Goal: Task Accomplishment & Management: Manage account settings

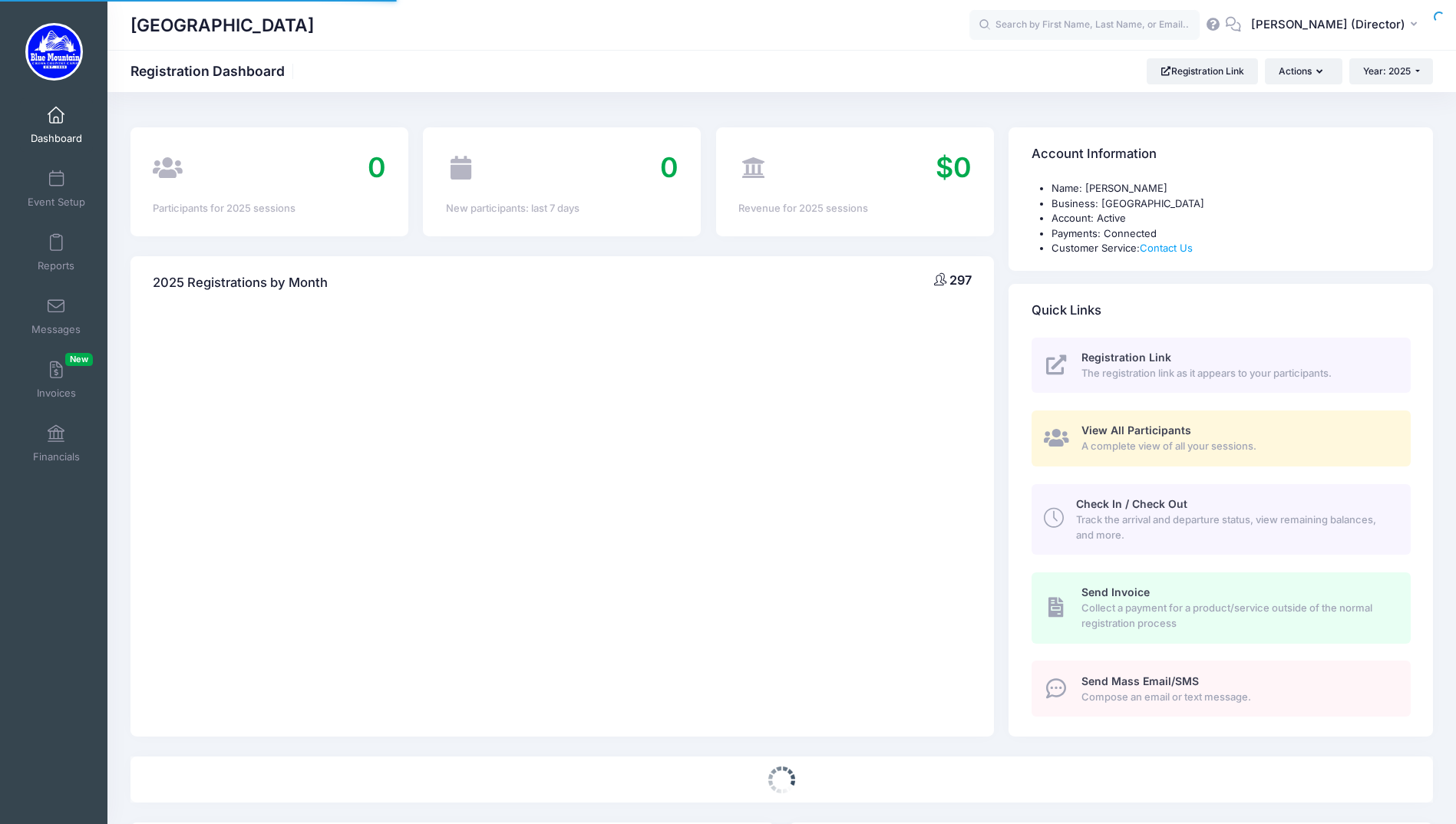
select select
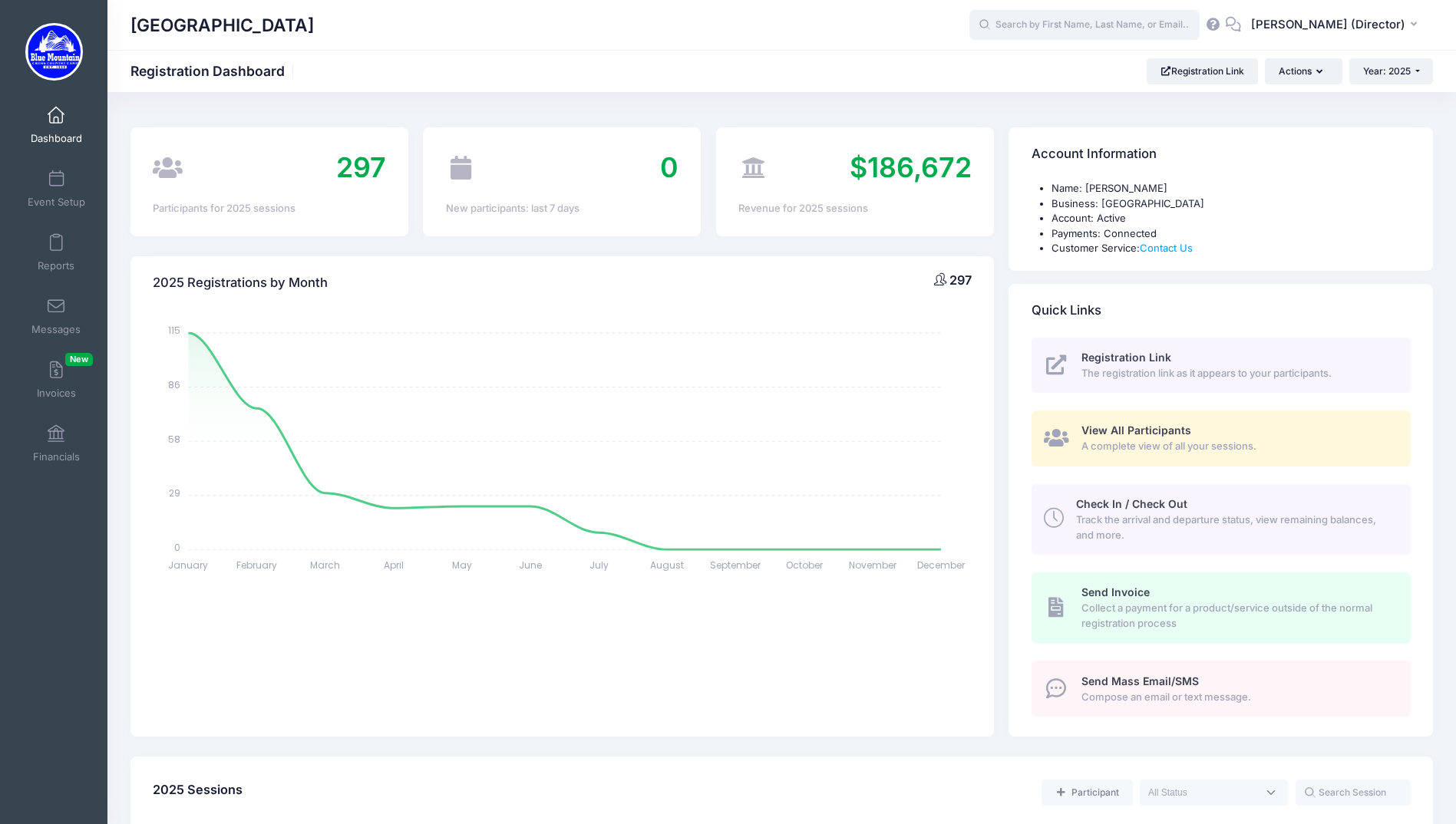
click at [1076, 27] on input "text" at bounding box center [1084, 25] width 230 height 31
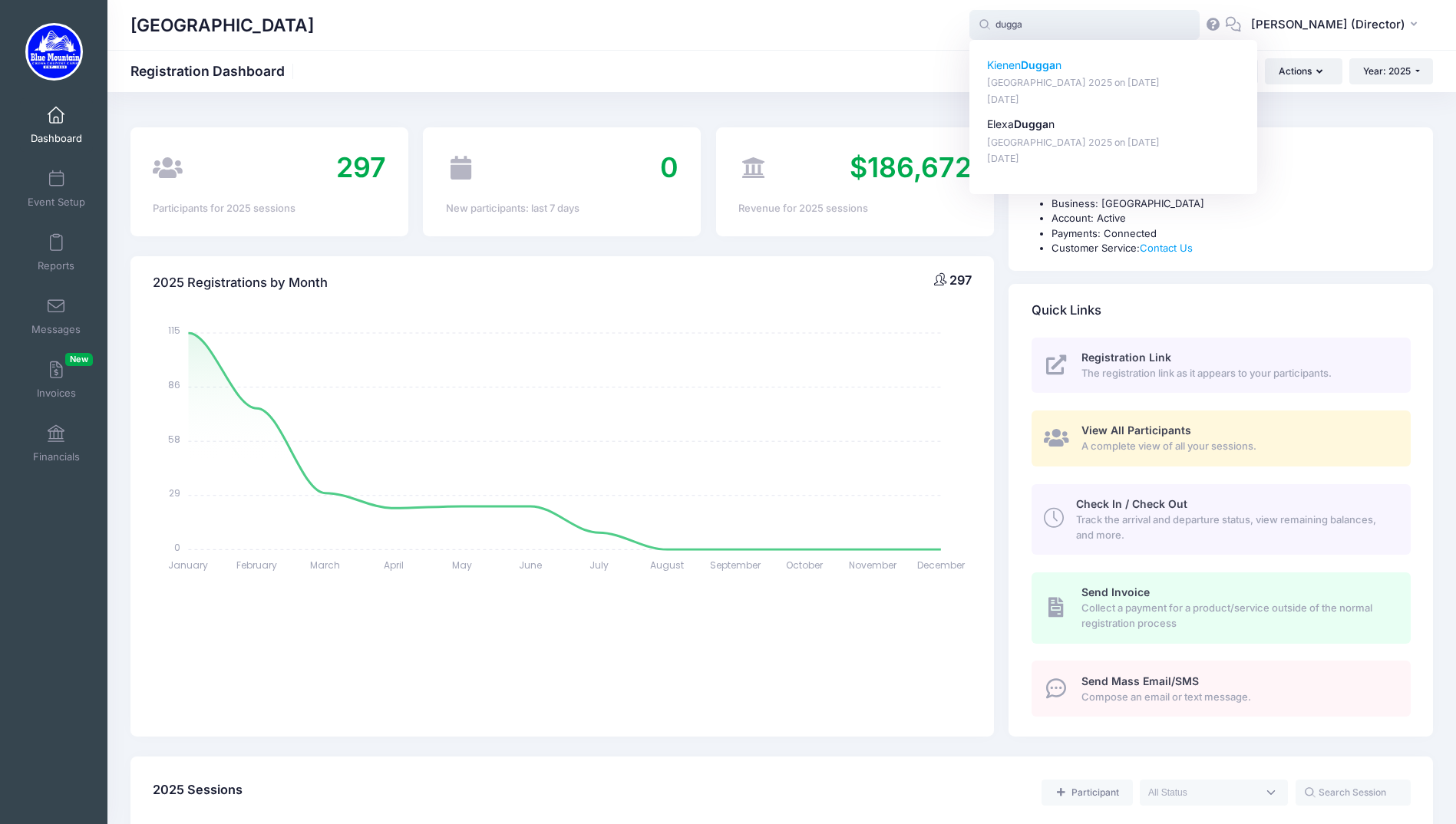
click at [1070, 73] on p "Kienen Dugga n" at bounding box center [1113, 66] width 253 height 16
type input "Kienen Duggan (Blue Mountain Cross Country Camp 2025, Aug-17, 2025)"
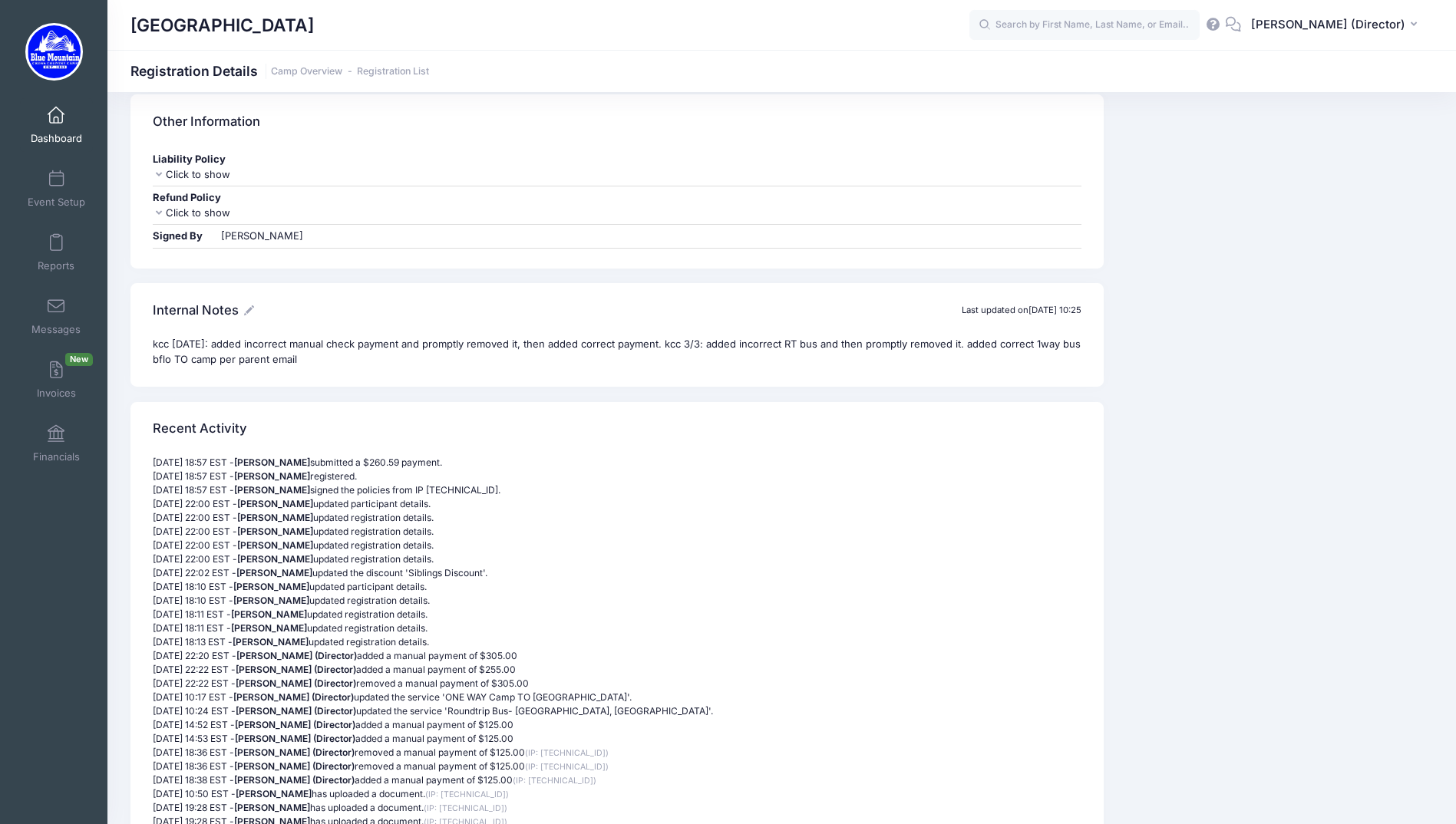
scroll to position [7614, 0]
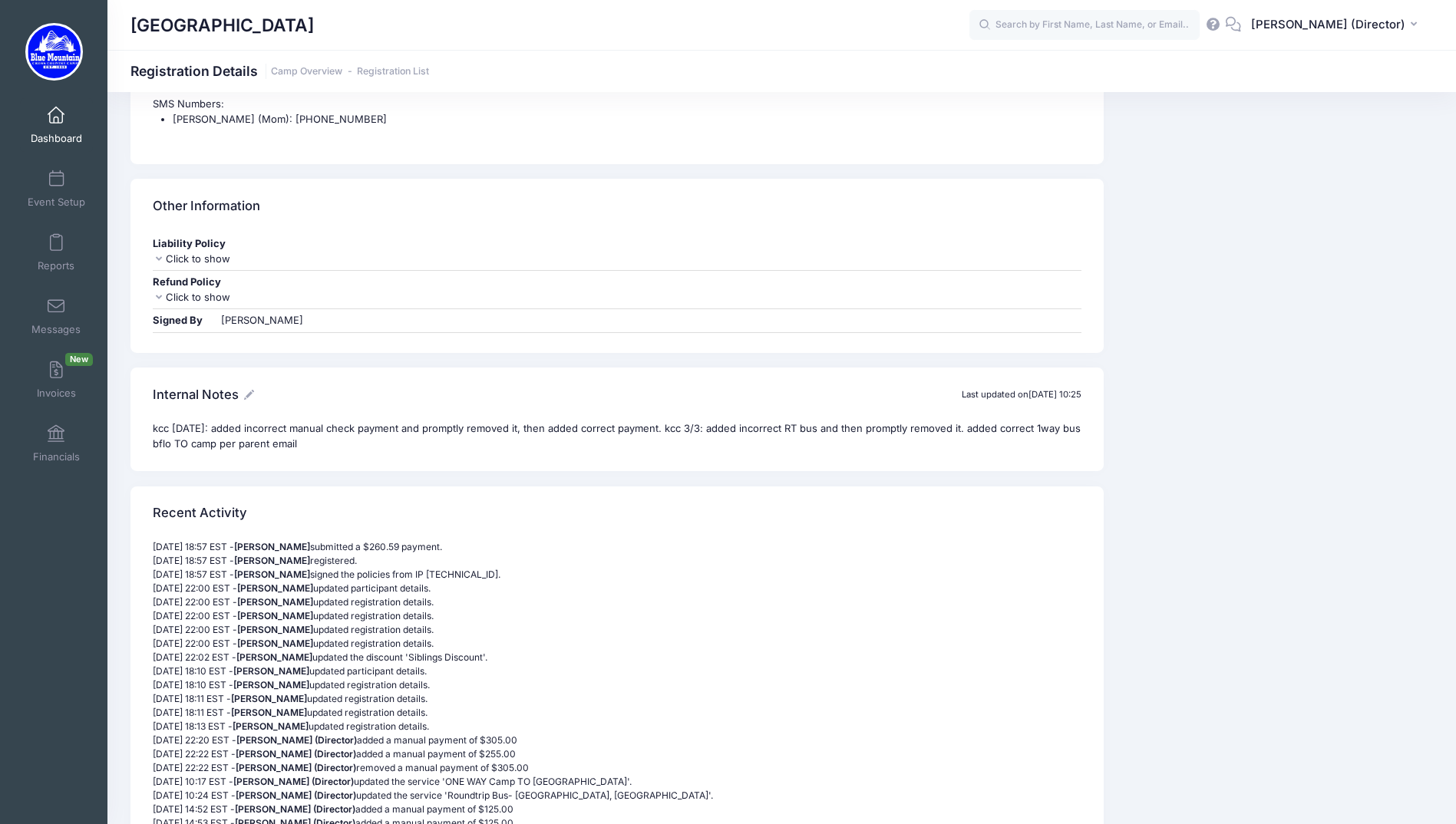
click at [245, 390] on icon at bounding box center [249, 394] width 10 height 10
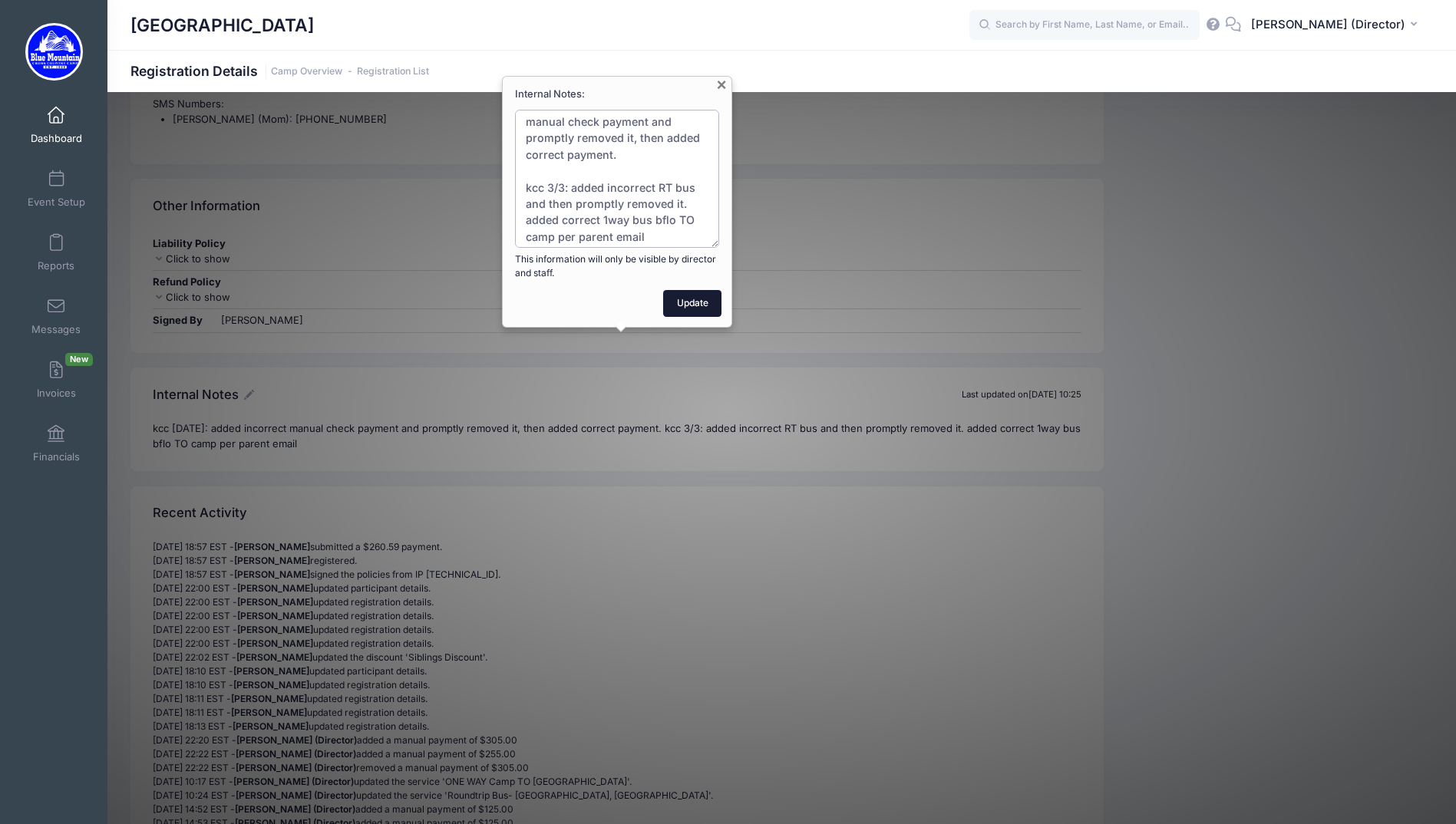
scroll to position [1, 0]
drag, startPoint x: 715, startPoint y: 245, endPoint x: 713, endPoint y: 295, distance: 50.0
click at [713, 295] on div "Internal Notes: kcc 2/24/25: added incorrect manual check payment and promptly …" at bounding box center [617, 187] width 209 height 257
click at [663, 236] on textarea "kcc 2/24/25: added incorrect manual check payment and promptly removed it, then…" at bounding box center [617, 165] width 204 height 165
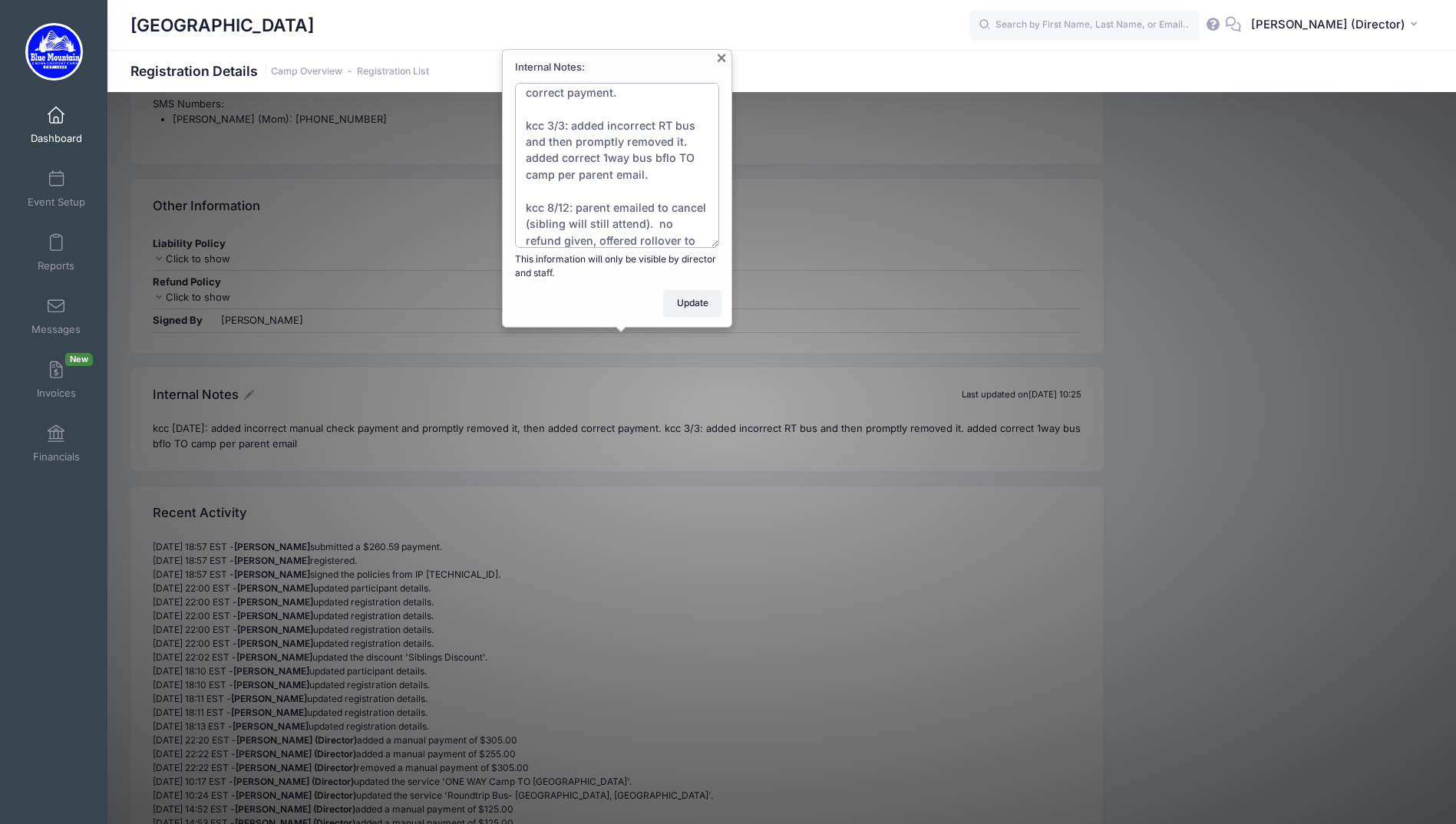
scroll to position [72, 0]
type textarea "kcc 2/24/25: added incorrect manual check payment and promptly removed it, then…"
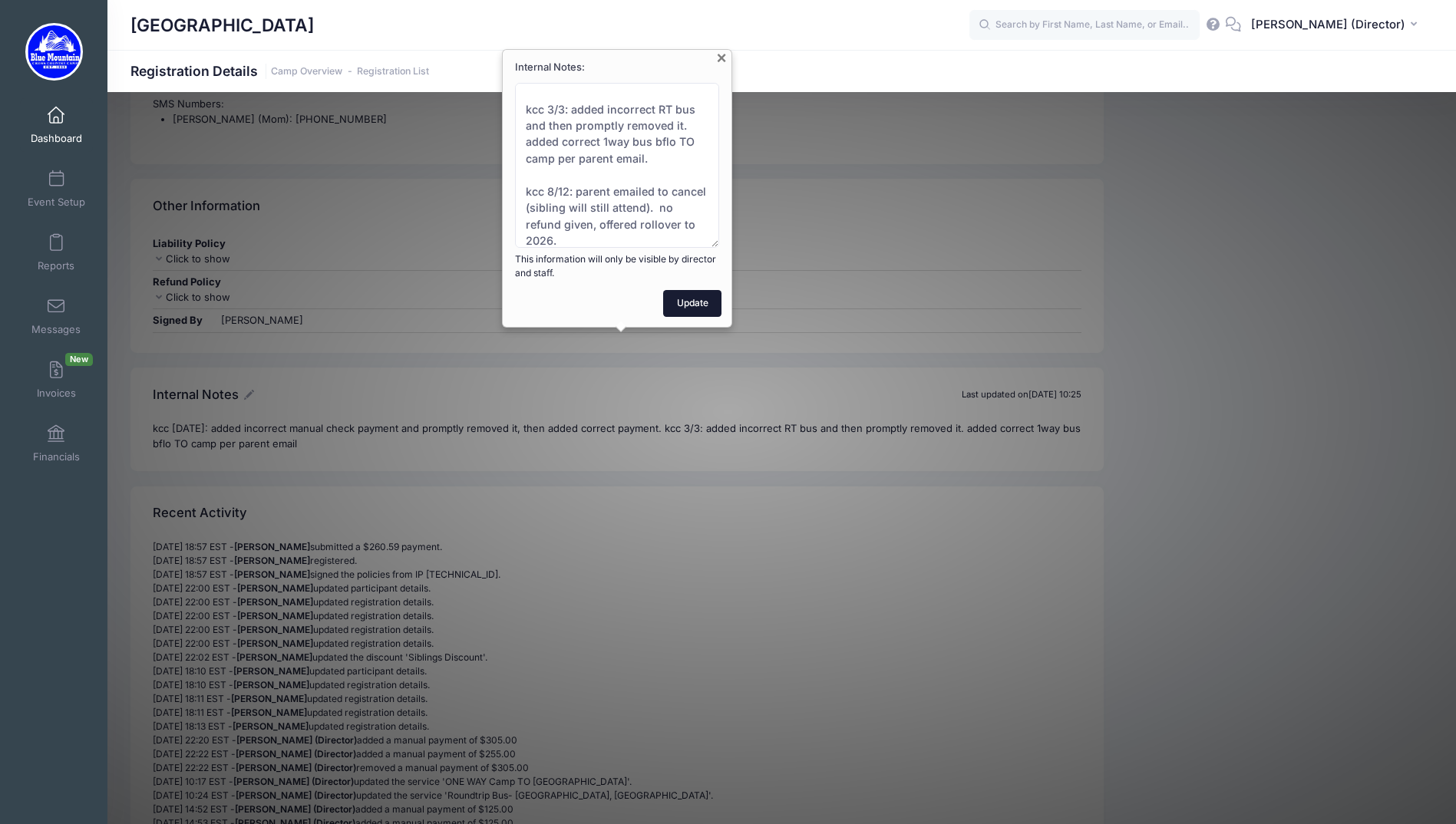
click at [688, 307] on button "Update" at bounding box center [693, 303] width 59 height 26
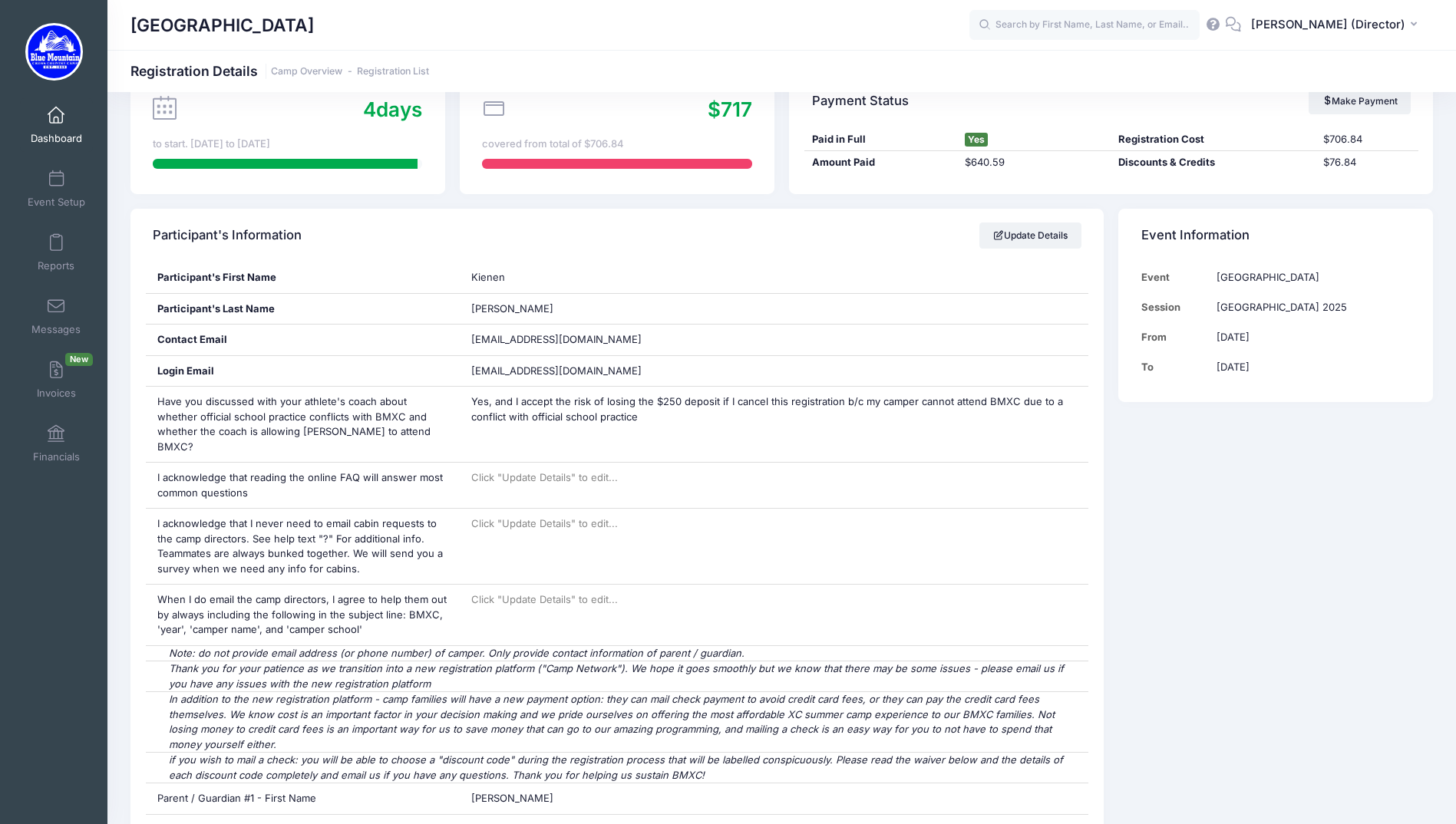
scroll to position [0, 0]
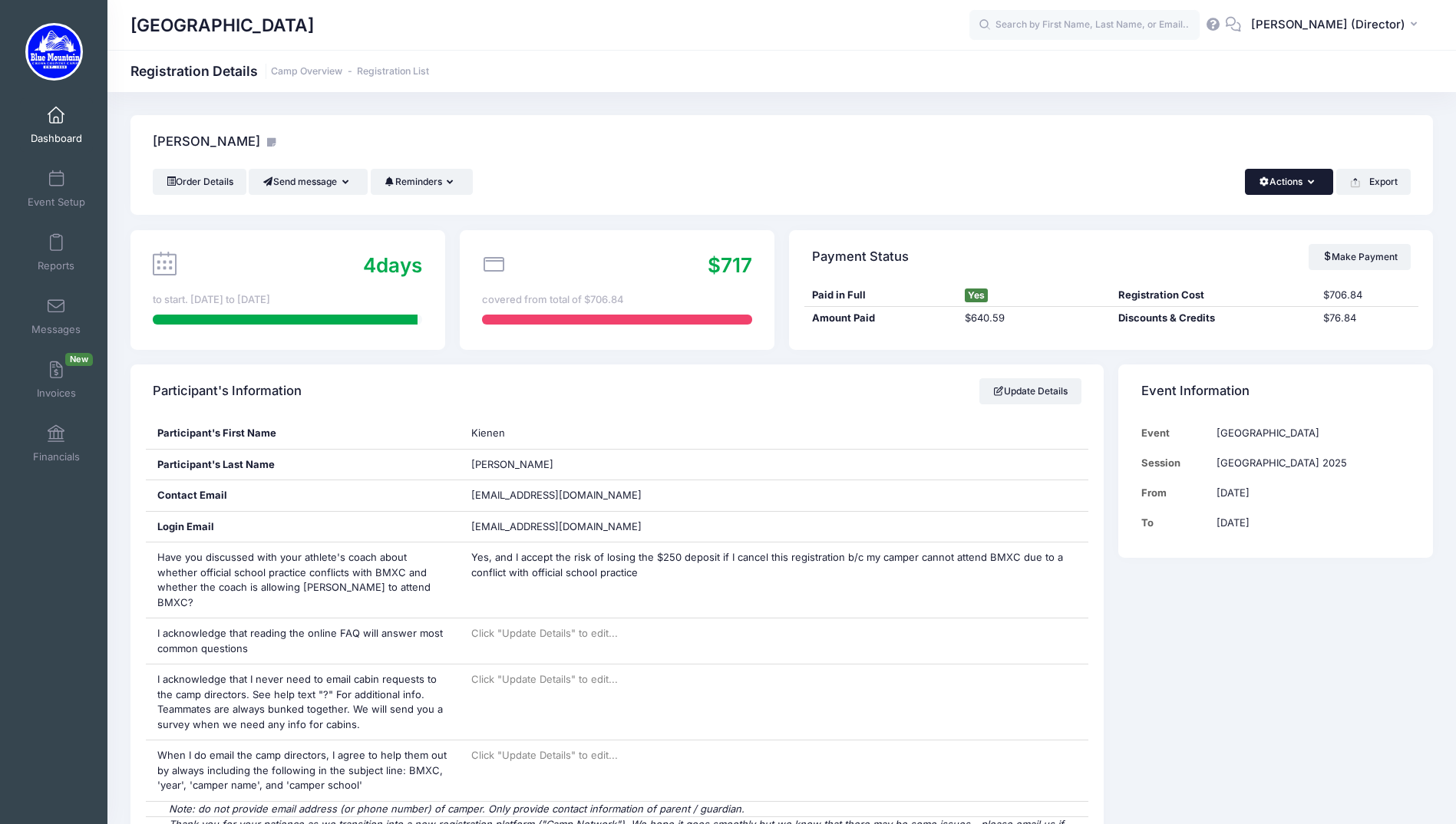
click at [1309, 187] on button "Actions" at bounding box center [1289, 181] width 88 height 26
click at [1224, 324] on link "Delete" at bounding box center [1237, 323] width 178 height 29
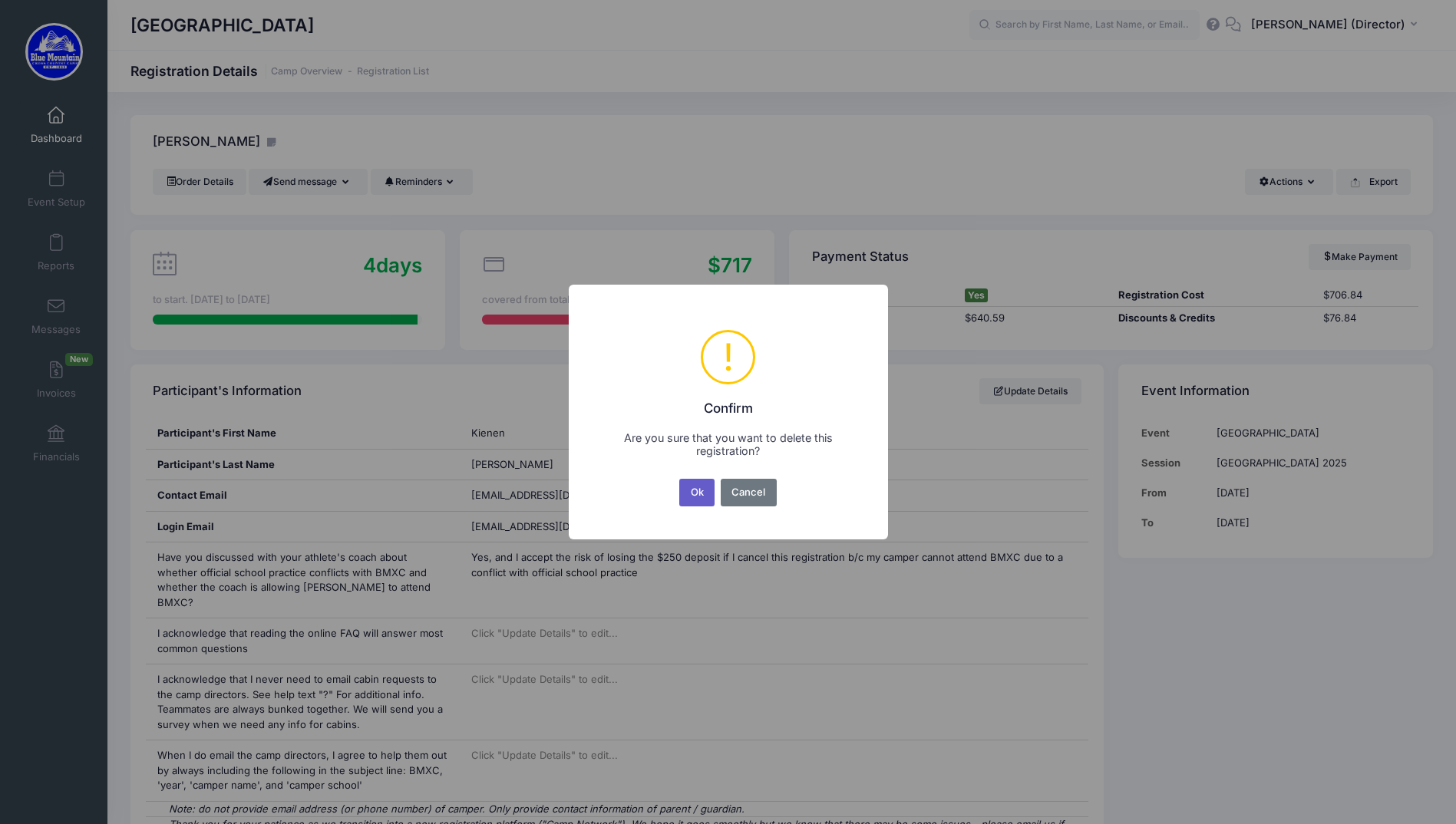
click at [693, 493] on button "Ok" at bounding box center [697, 492] width 36 height 28
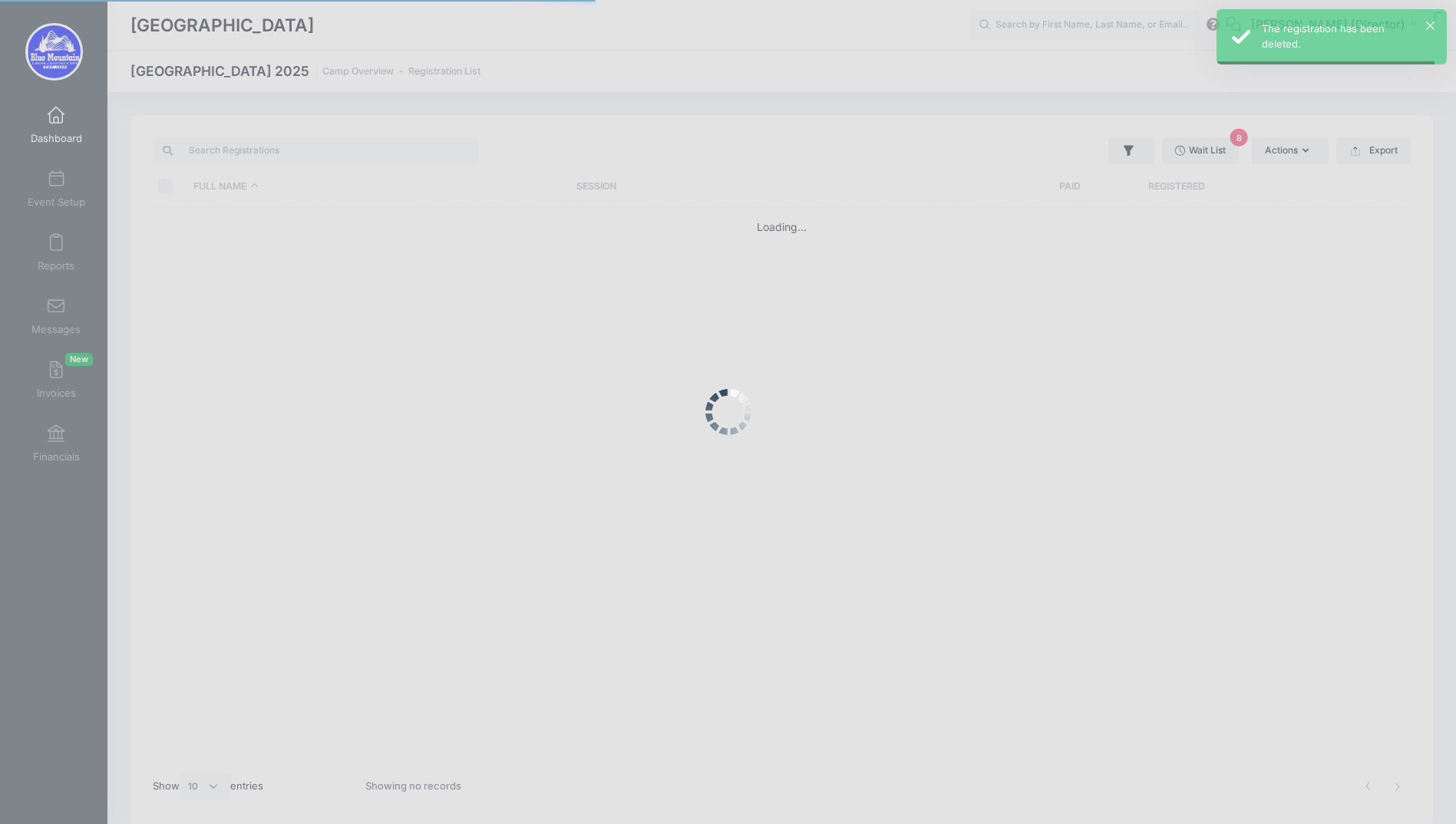
select select "10"
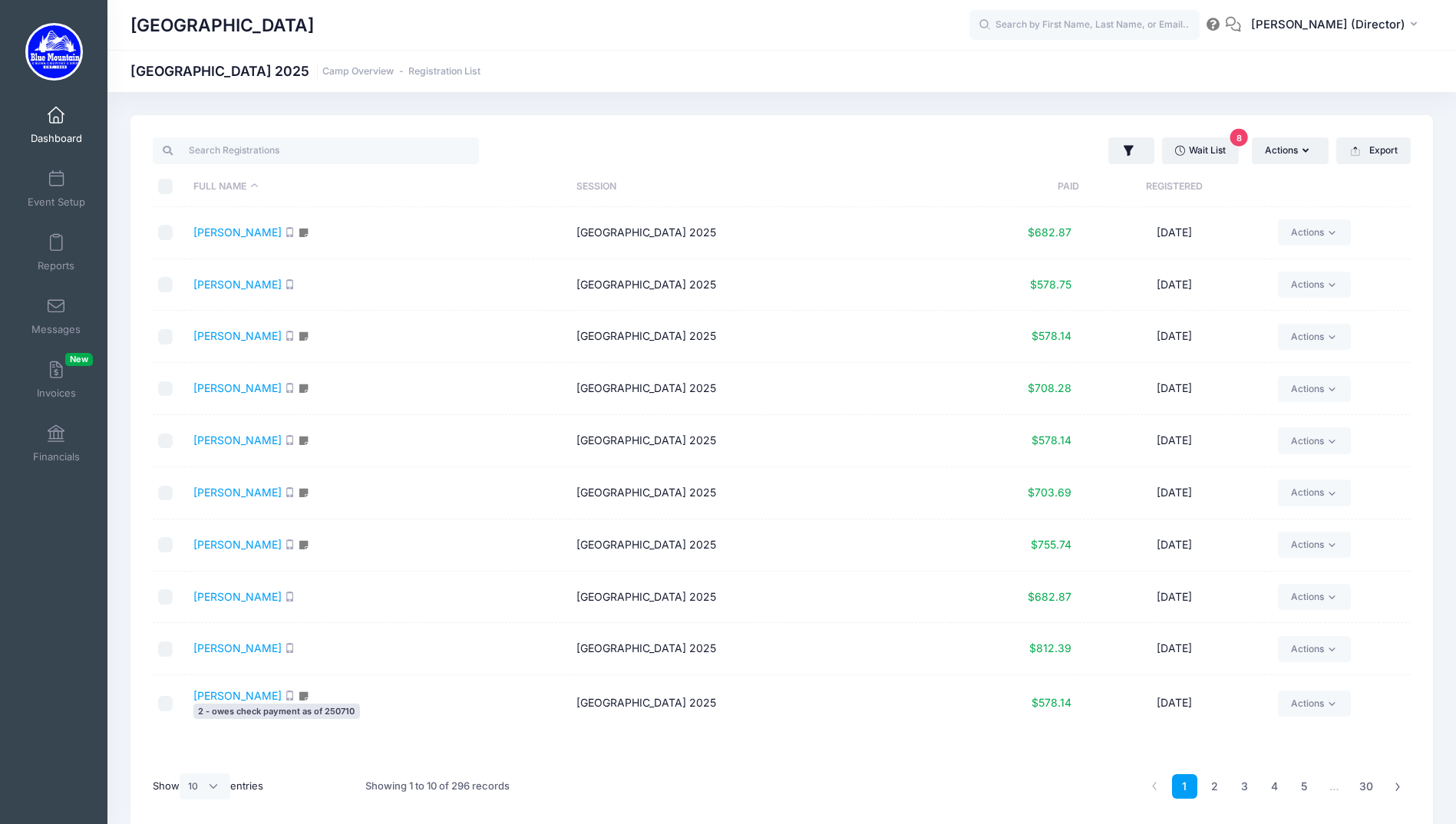
click at [60, 131] on link "Dashboard" at bounding box center [56, 125] width 73 height 53
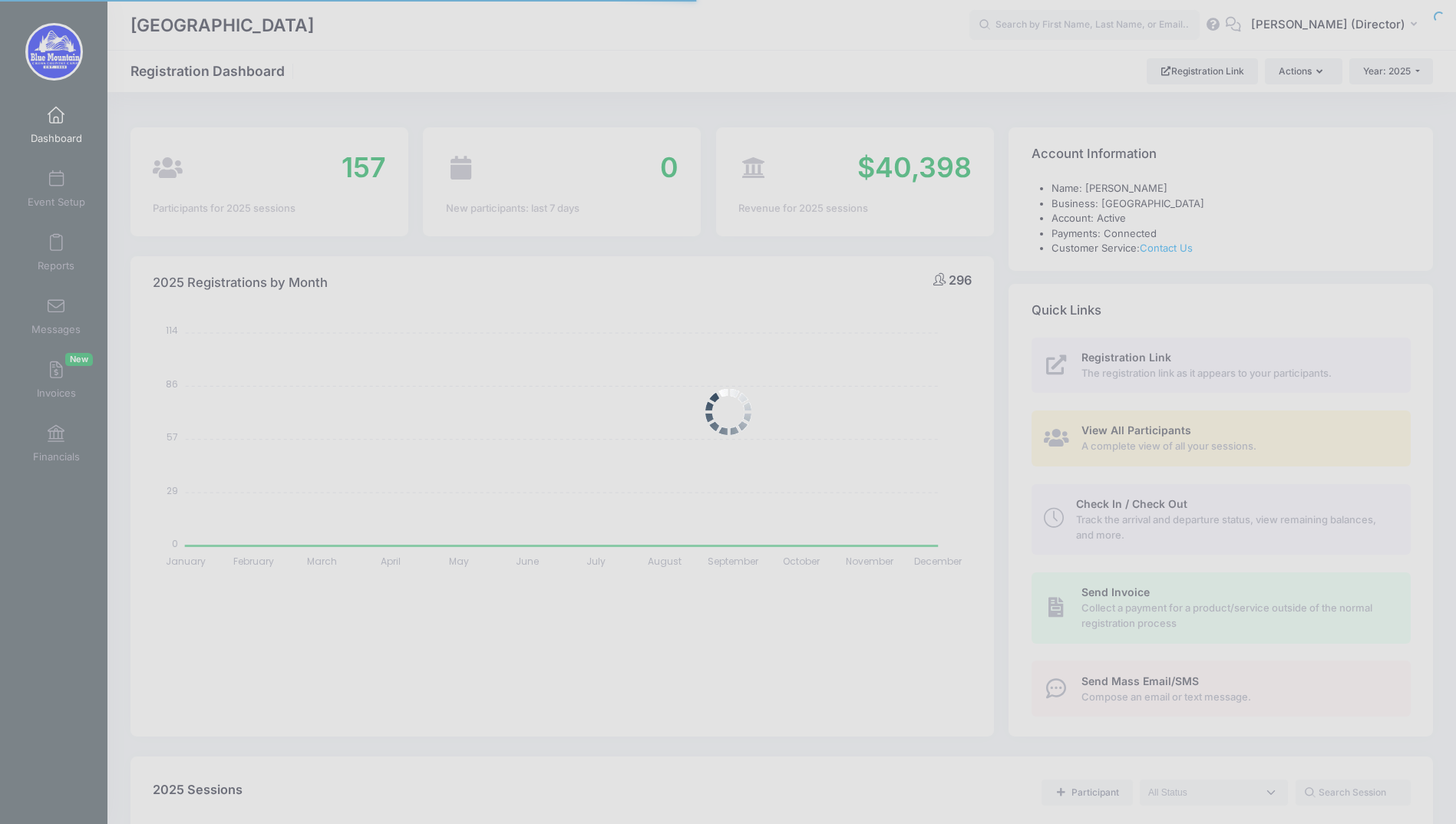
select select
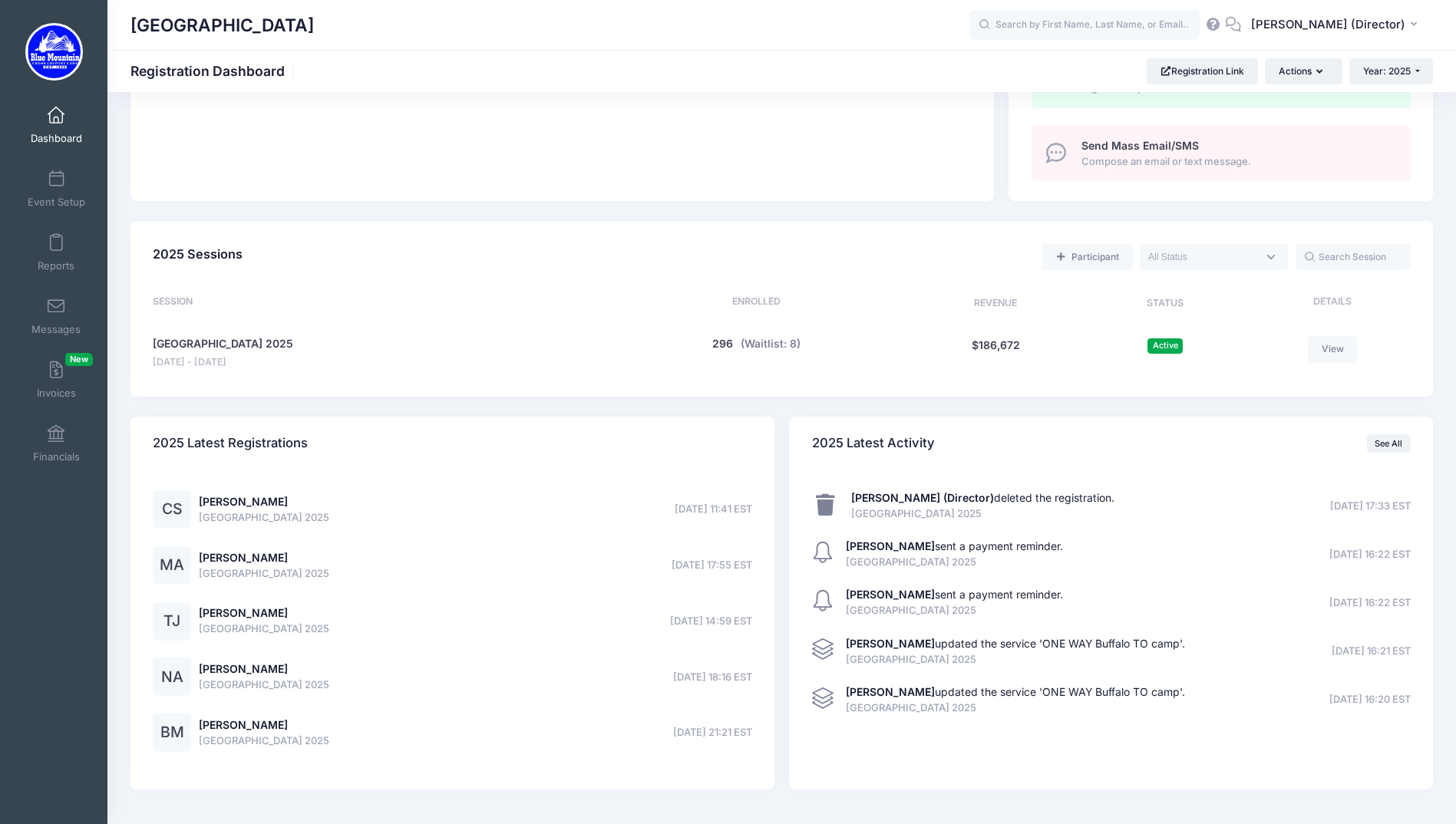
scroll to position [537, 0]
click at [1390, 440] on link "See All" at bounding box center [1388, 441] width 44 height 19
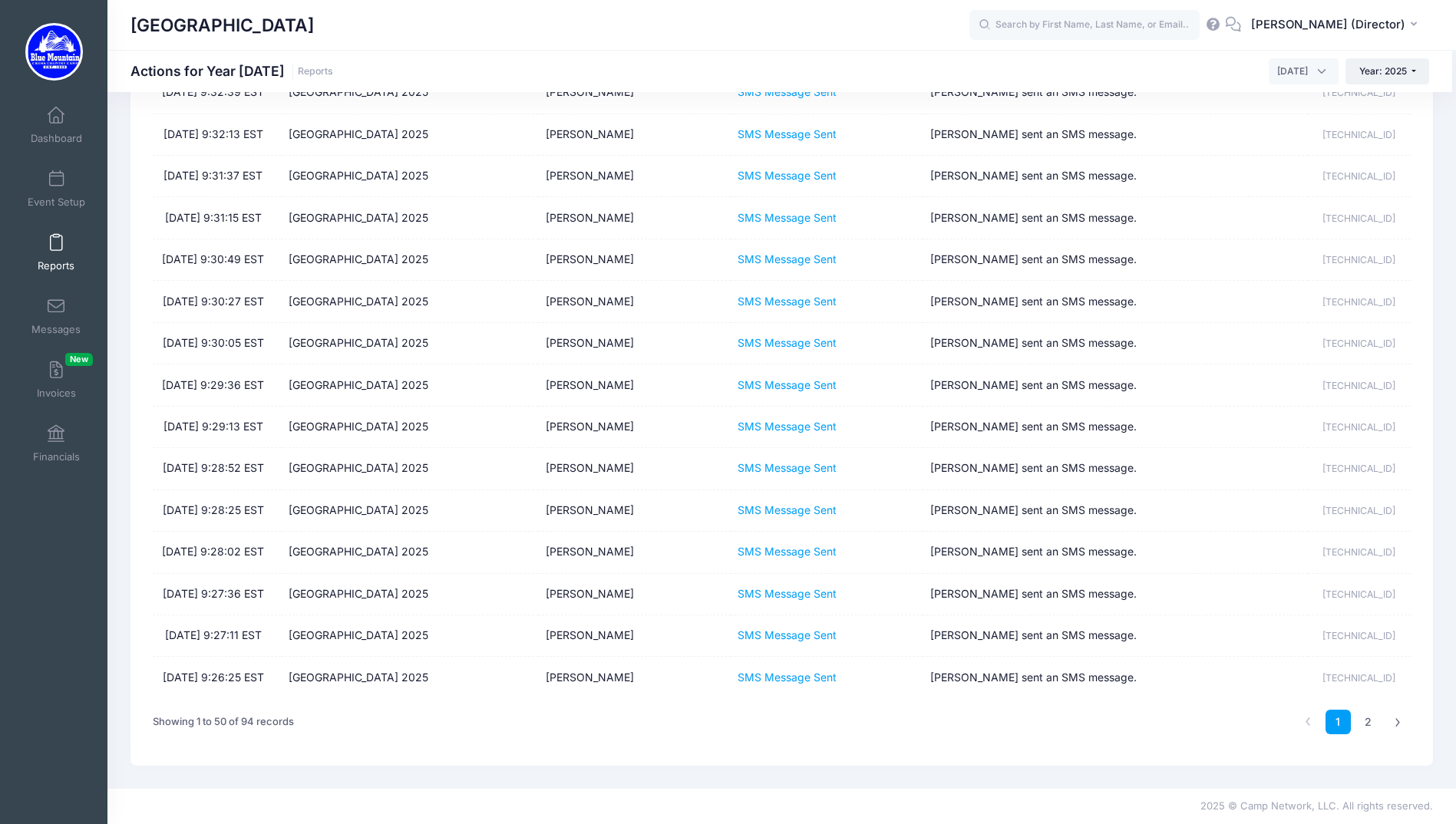
scroll to position [1704, 0]
click at [1364, 725] on link "2" at bounding box center [1368, 722] width 26 height 26
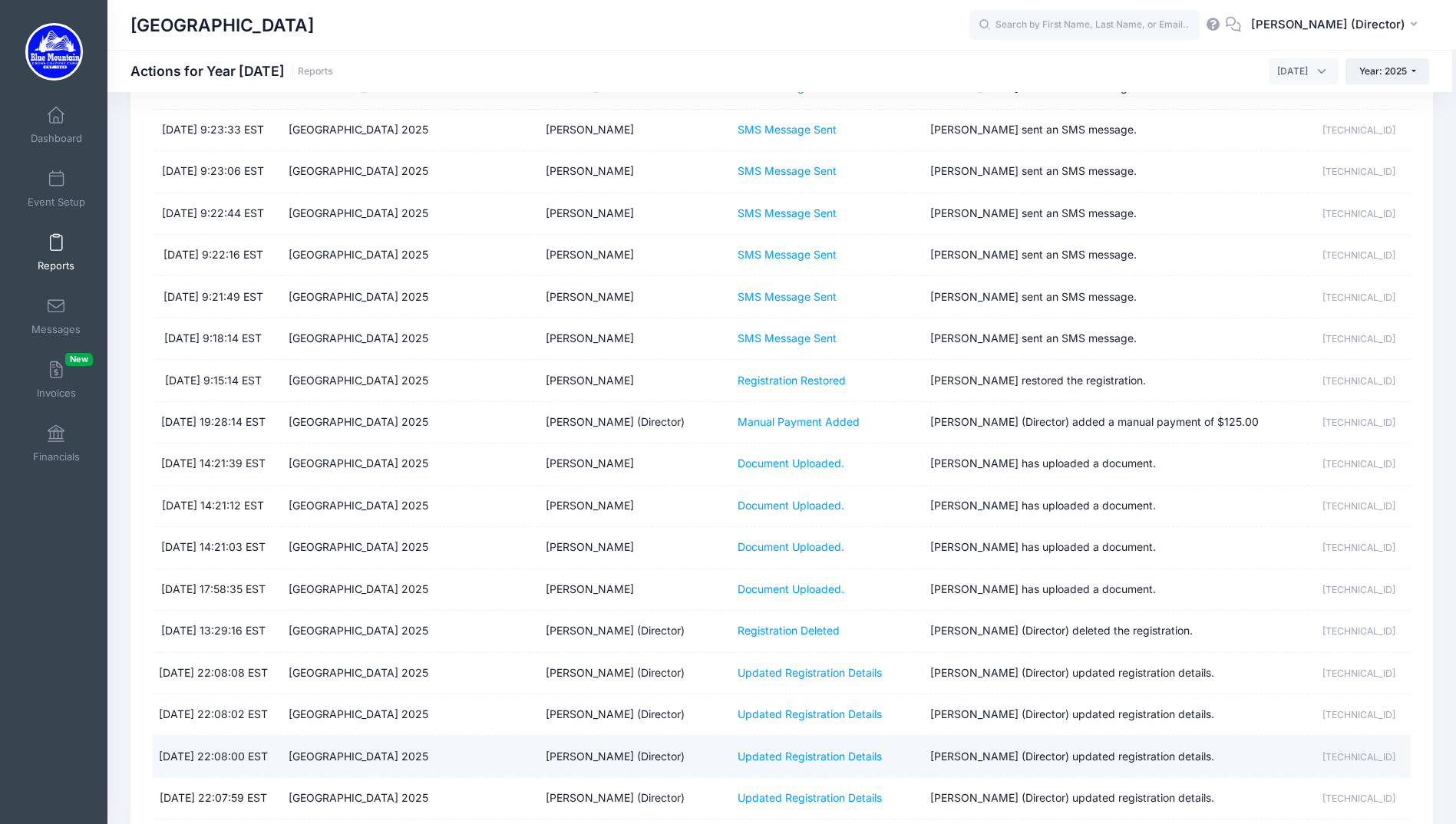
scroll to position [266, 0]
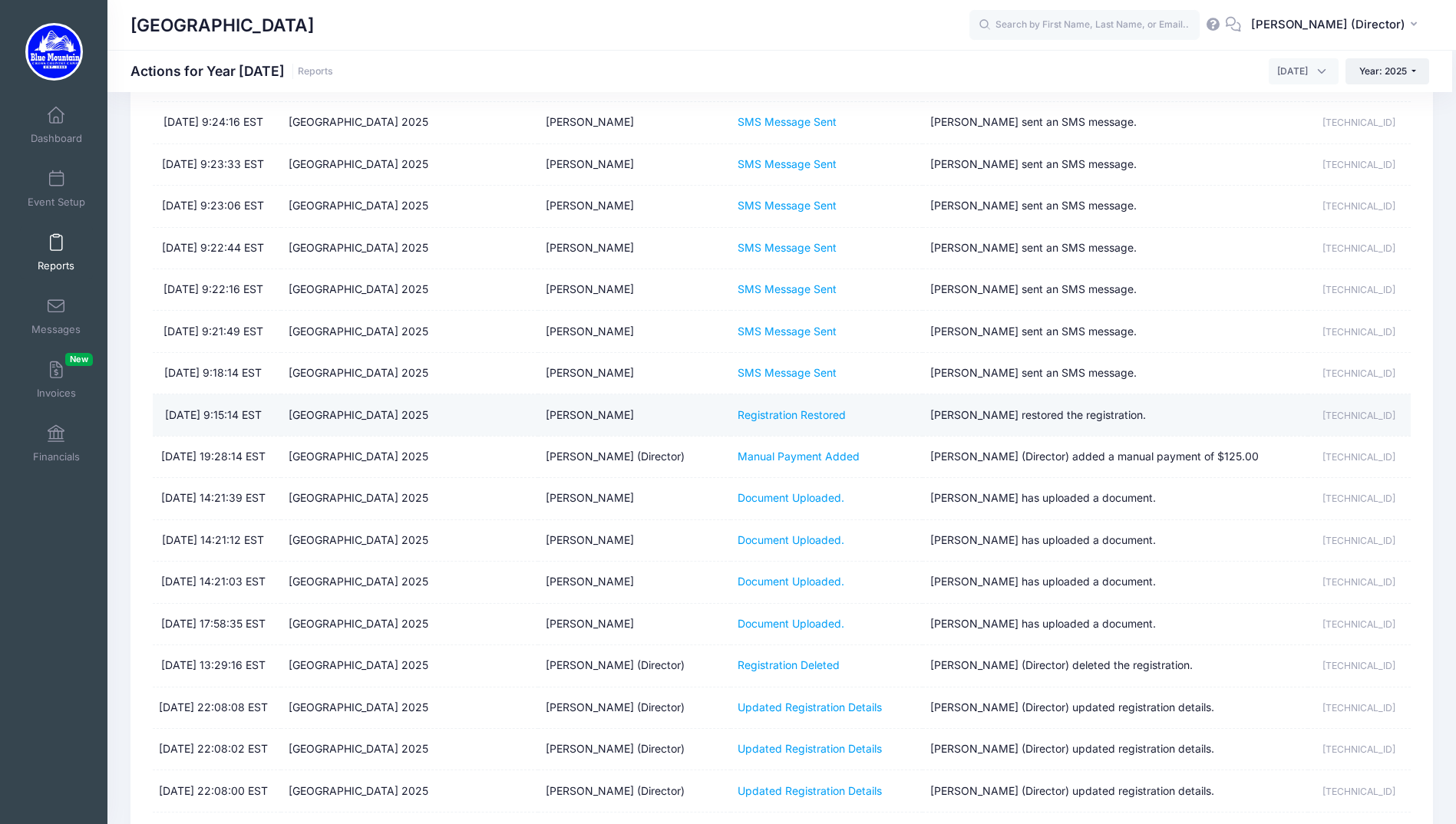
click at [810, 423] on td "Registration Restored" at bounding box center [827, 415] width 193 height 42
click at [807, 417] on link "Registration Restored" at bounding box center [792, 415] width 108 height 13
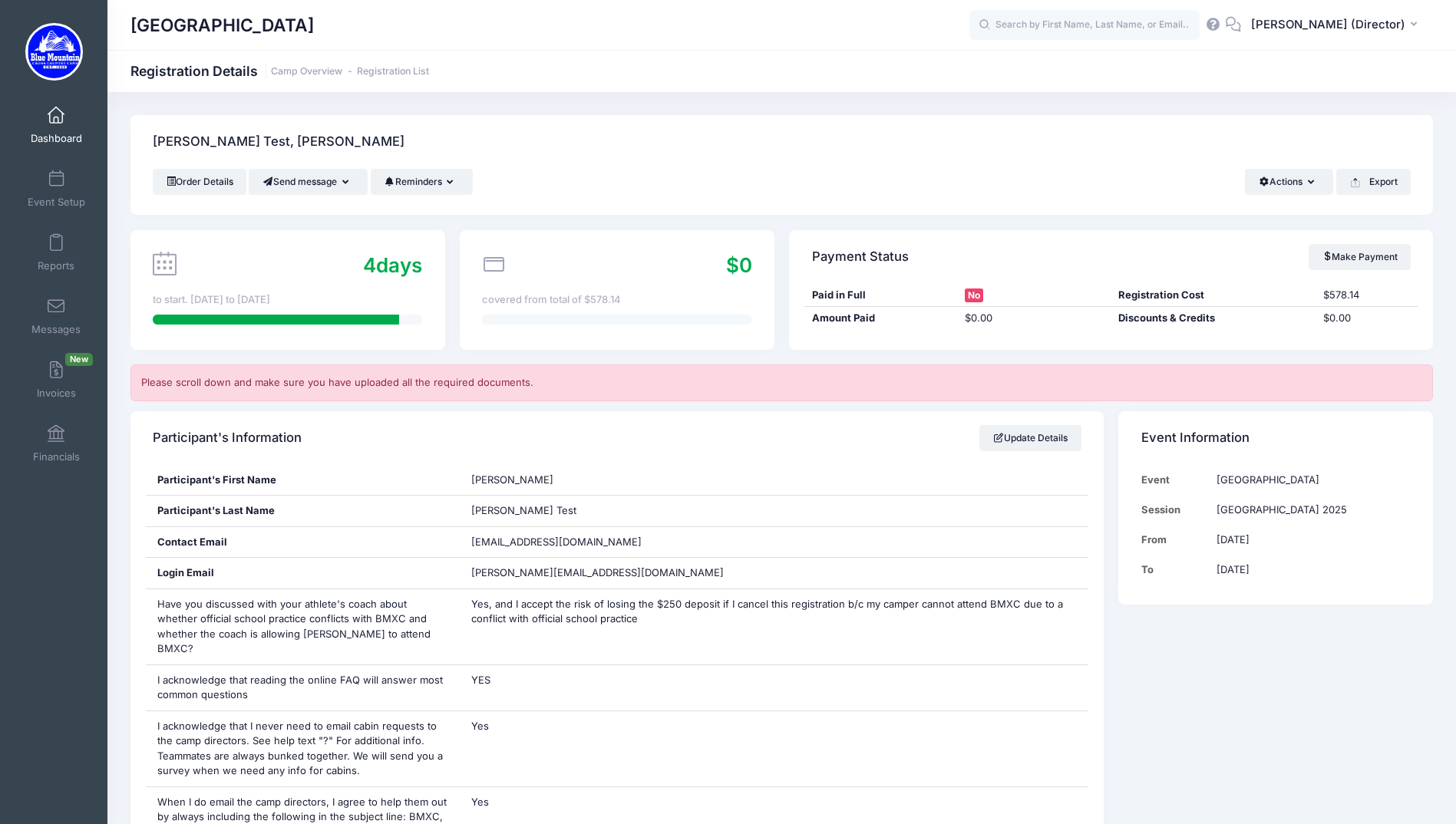
click at [52, 137] on span "Dashboard" at bounding box center [57, 139] width 52 height 13
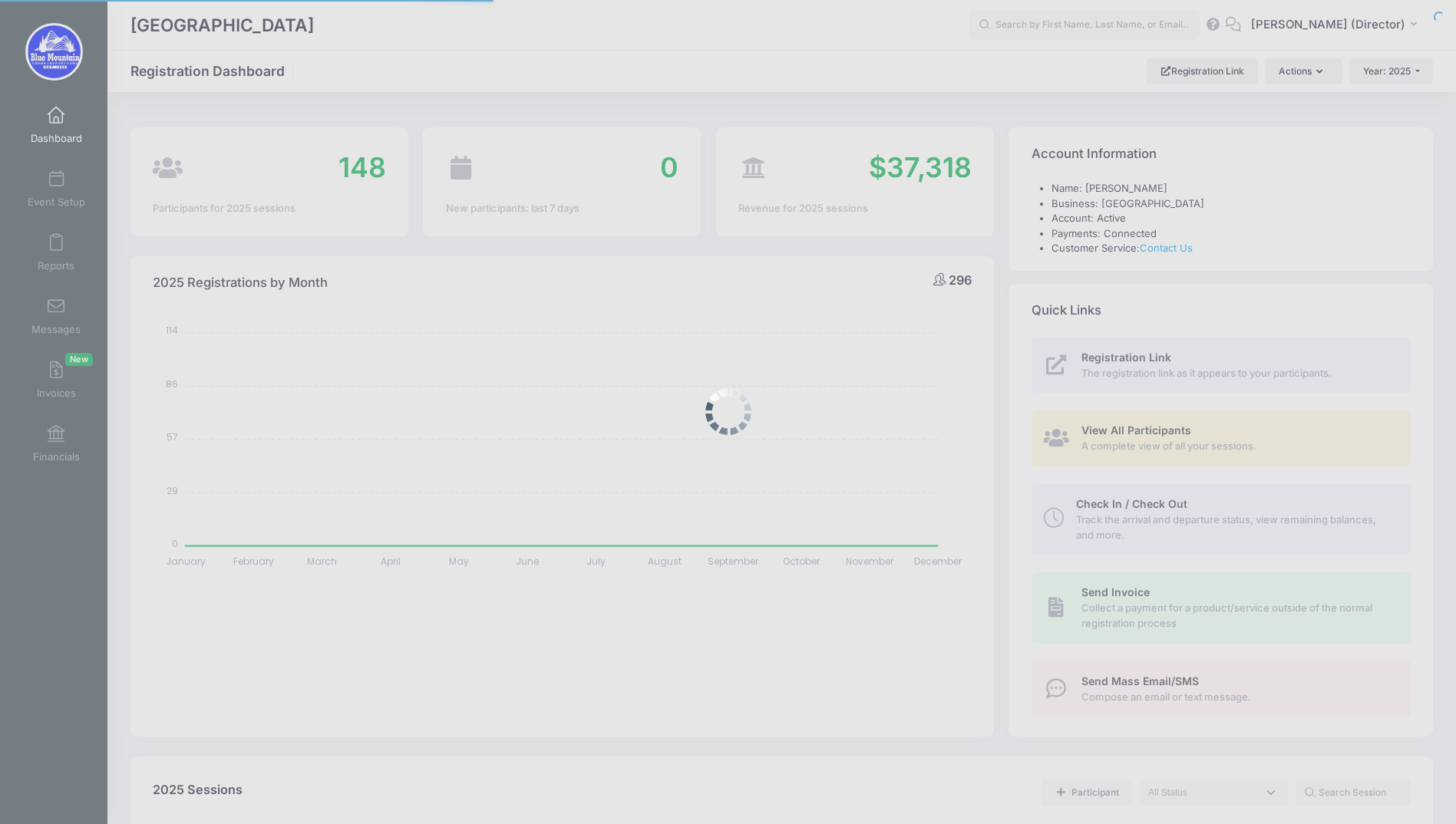
select select
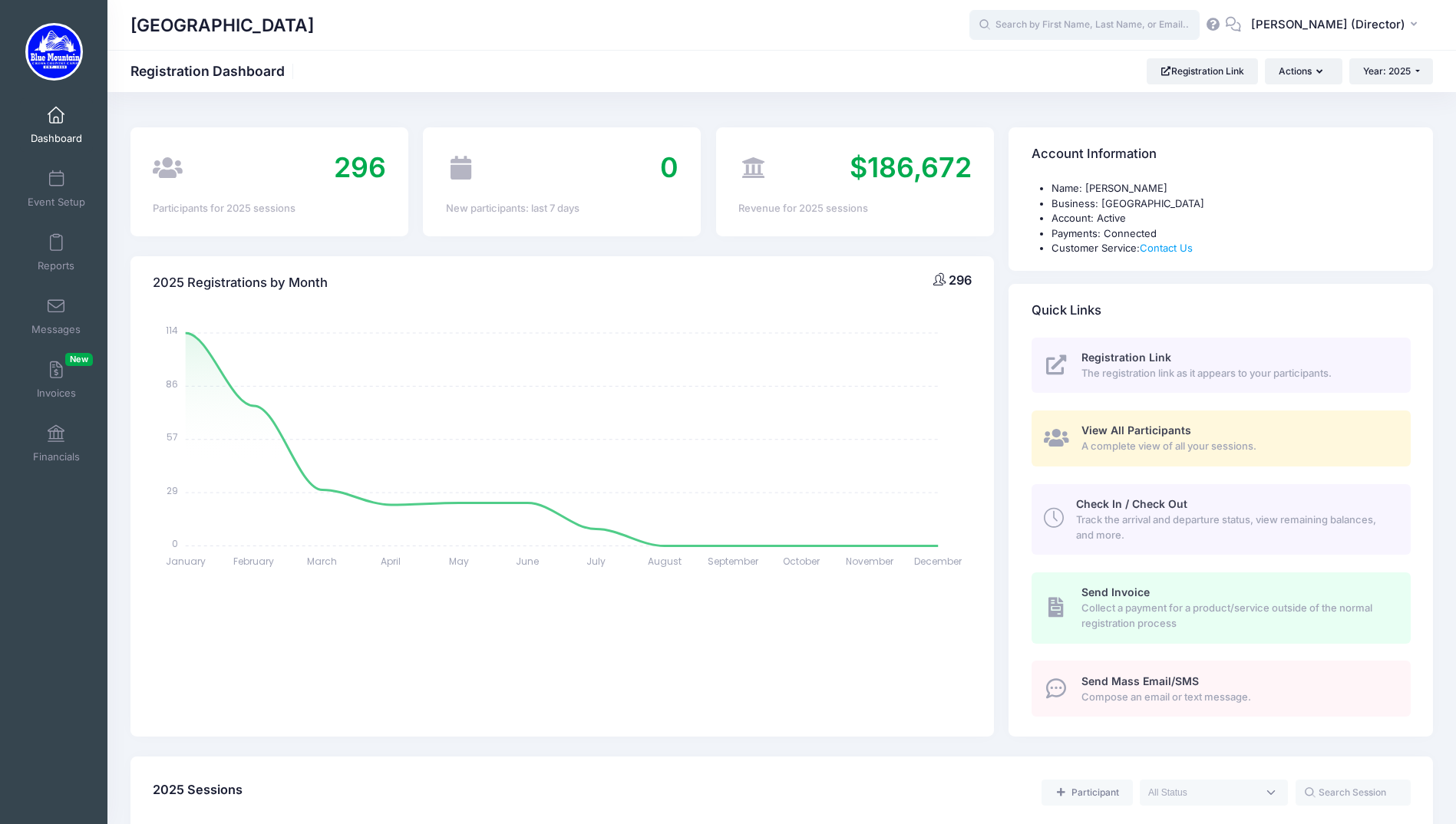
click at [1094, 34] on input "text" at bounding box center [1084, 25] width 230 height 31
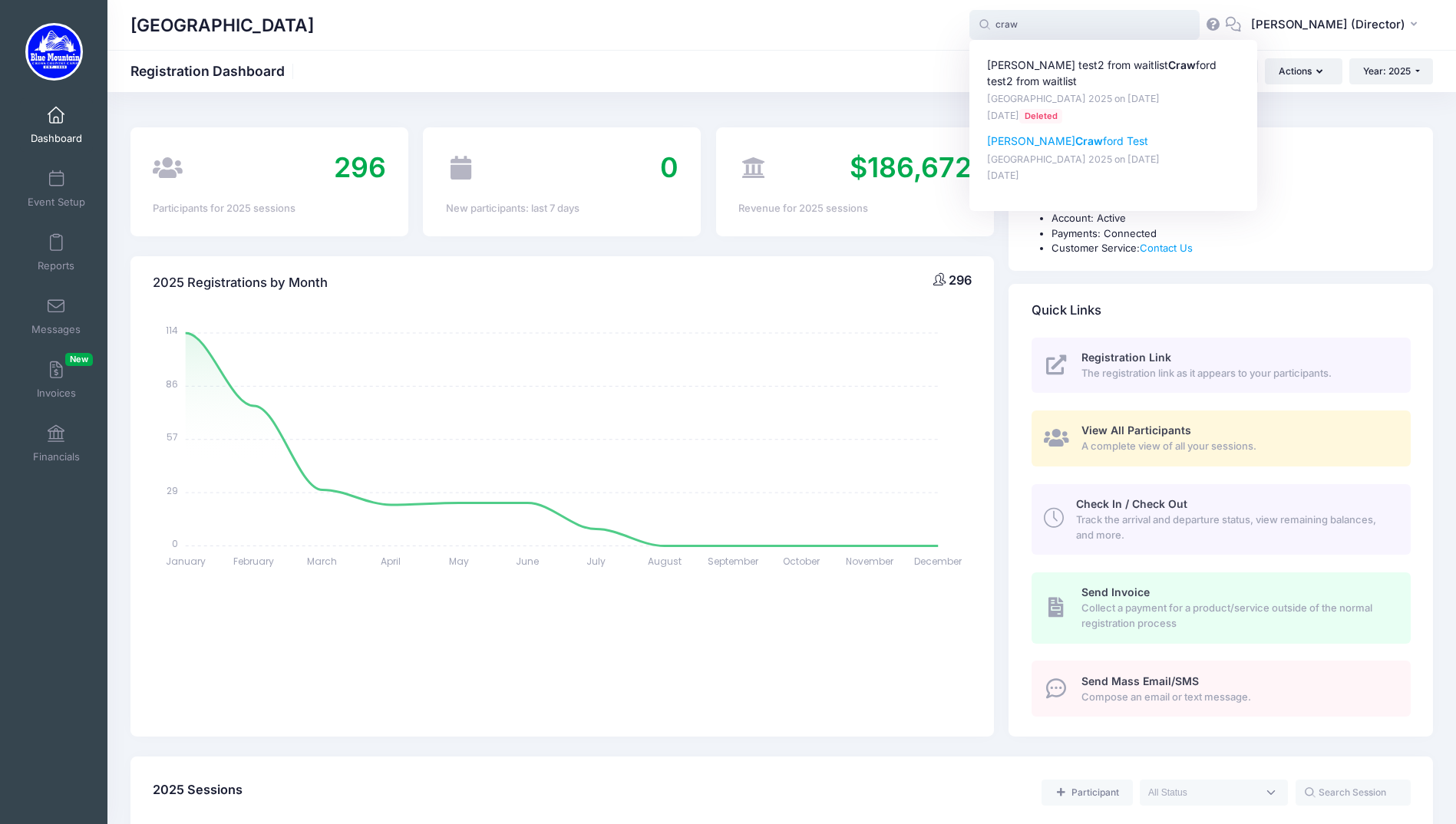
click at [1078, 167] on p "[GEOGRAPHIC_DATA] 2025 on [DATE]" at bounding box center [1113, 160] width 253 height 14
type input "[PERSON_NAME] Test [PERSON_NAME] Test ([GEOGRAPHIC_DATA] 2025, [DATE])"
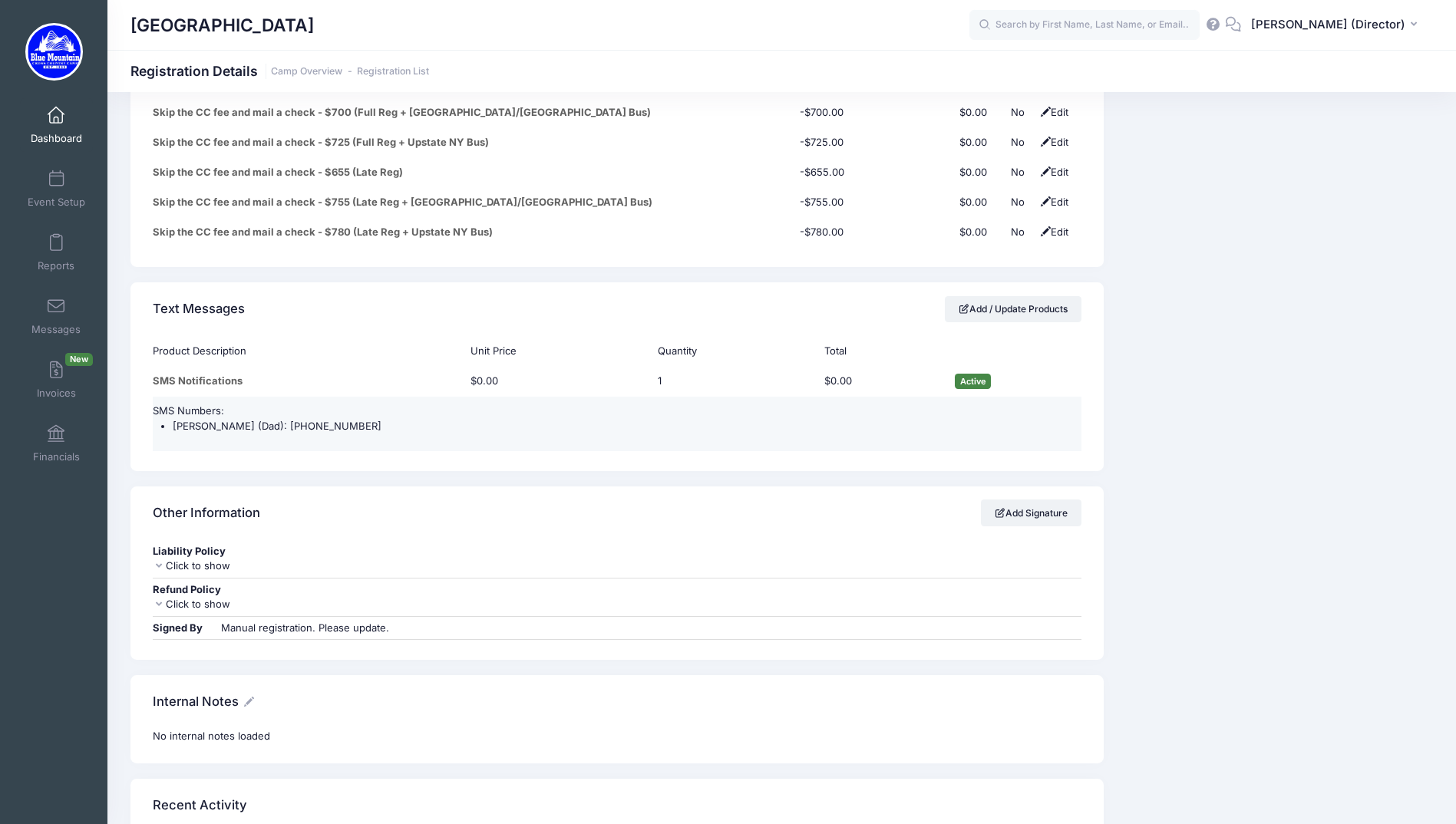
scroll to position [6870, 0]
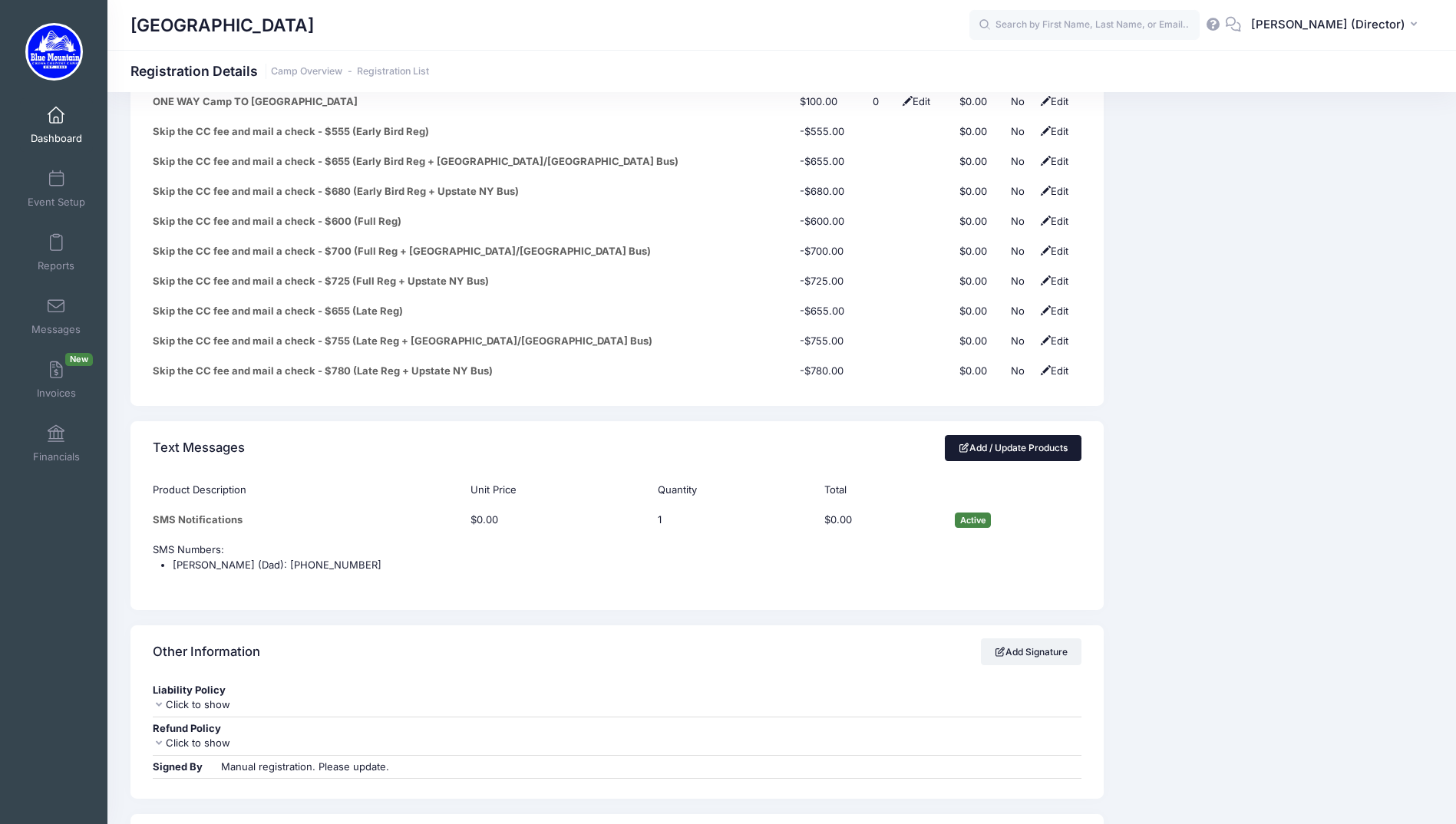
click at [994, 435] on link "Add / Update Products" at bounding box center [1014, 448] width 137 height 26
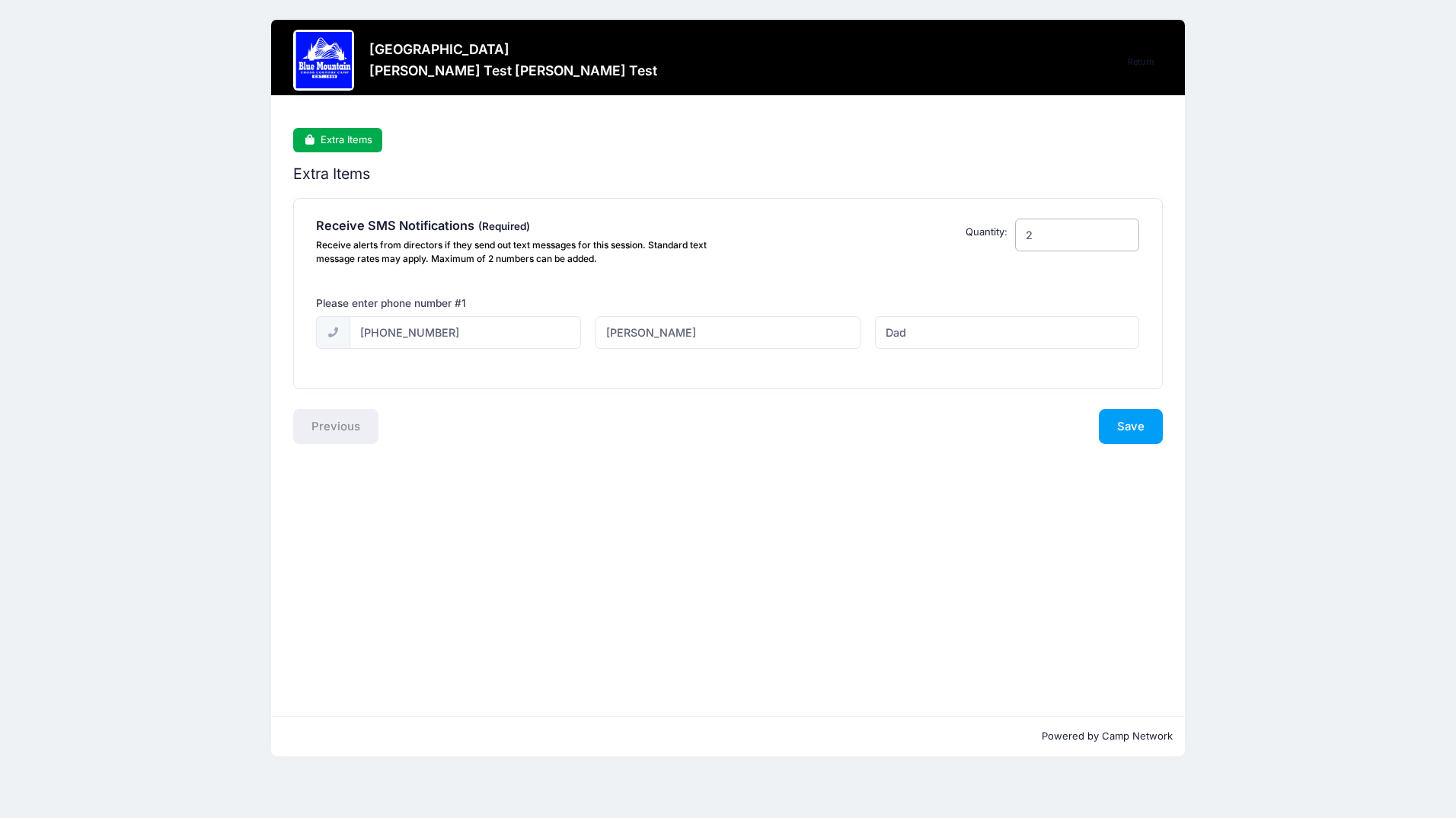
type input "2"
click at [1121, 233] on input "2" at bounding box center [1078, 234] width 125 height 33
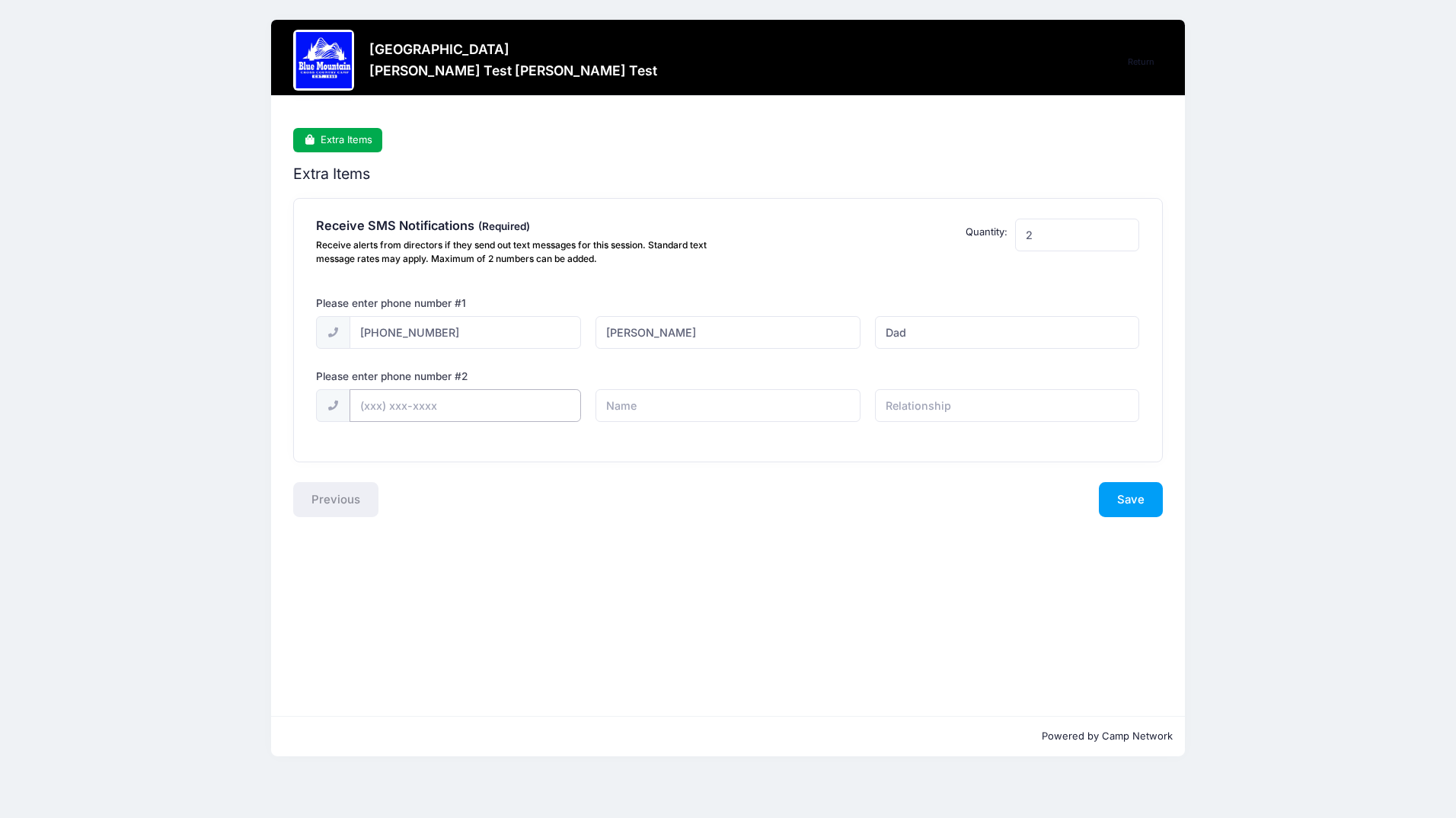
click at [0, 0] on input "text" at bounding box center [0, 0] width 0 height 0
type input "Sarah"
click at [914, 389] on div "Please enter phone number # 2" at bounding box center [728, 378] width 837 height 20
click at [0, 0] on input "text" at bounding box center [0, 0] width 0 height 0
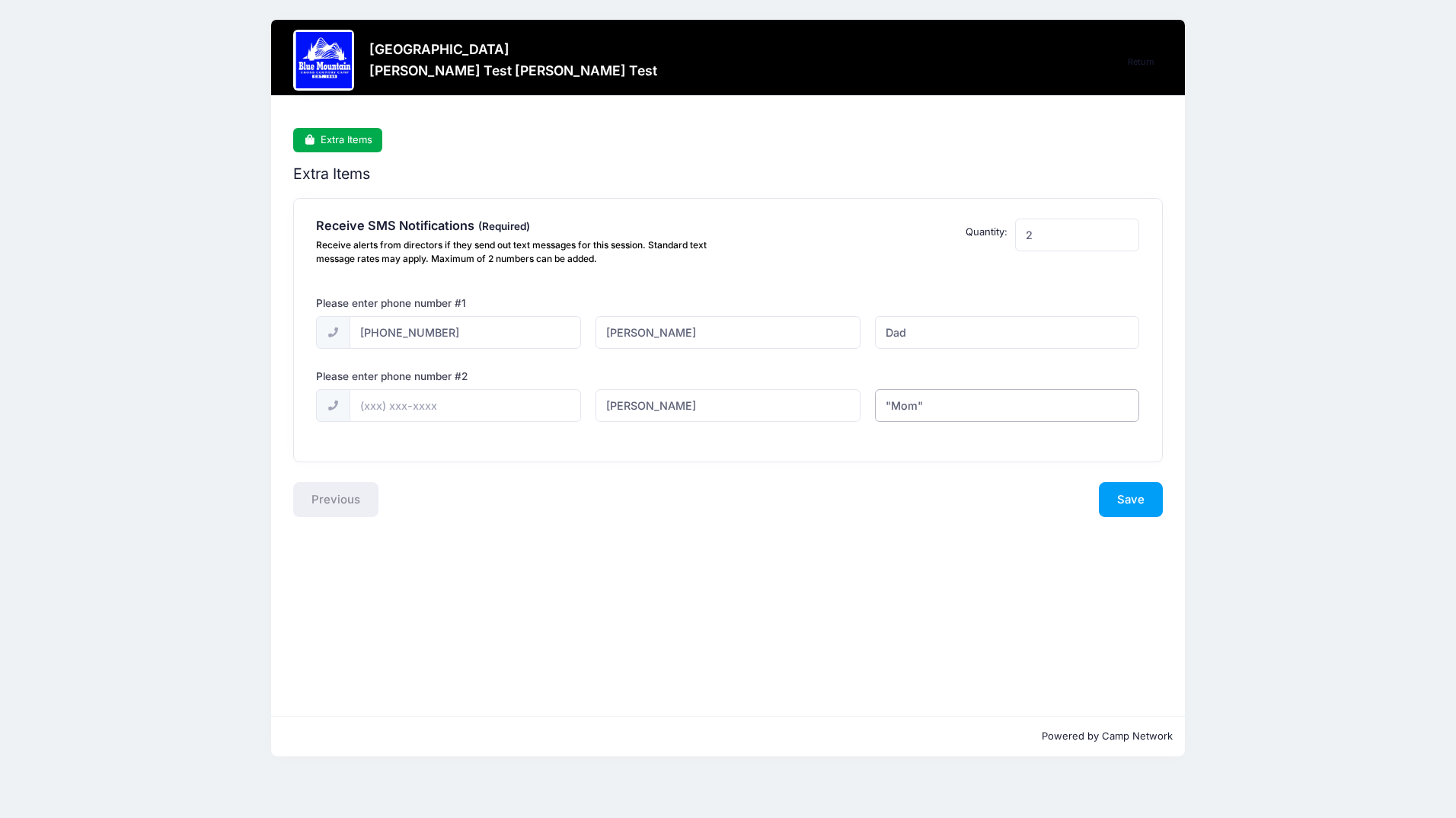
type input ""Mom""
click at [0, 0] on input "Dad" at bounding box center [0, 0] width 0 height 0
type input ""Dad""
click at [0, 0] on input "text" at bounding box center [0, 0] width 0 height 0
type input "(585) 694-5069"
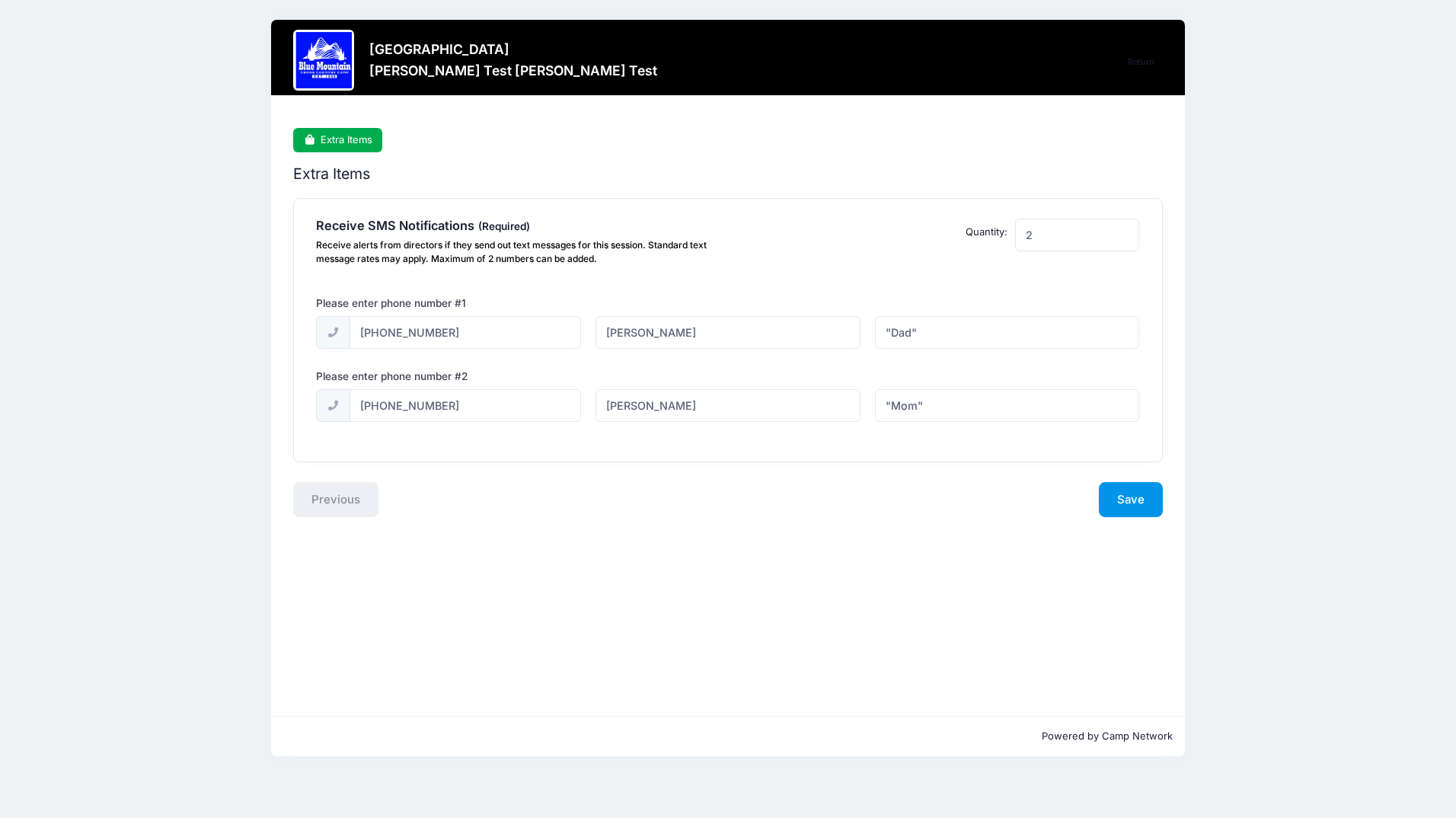
click at [1113, 502] on button "Save" at bounding box center [1131, 500] width 64 height 35
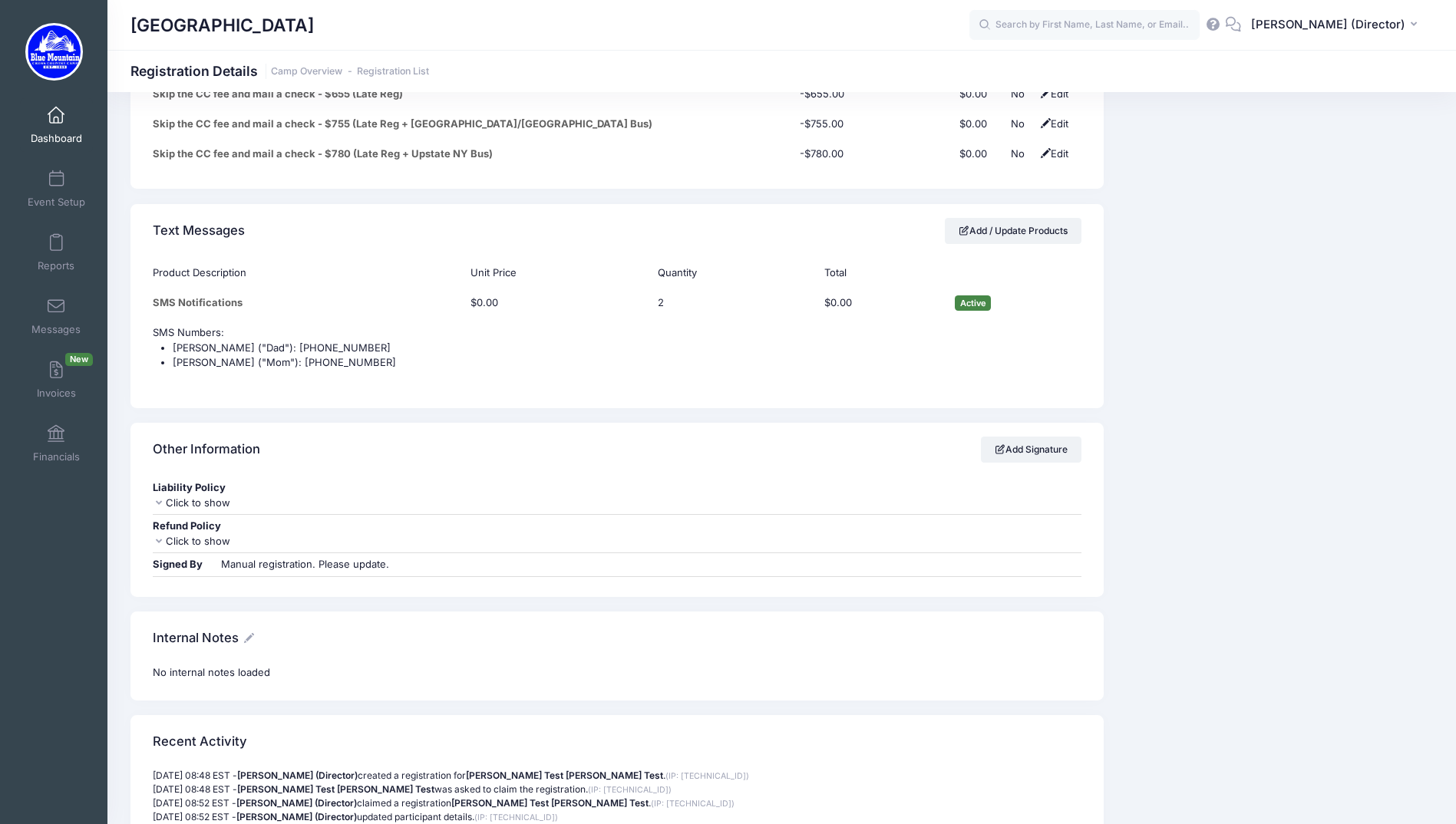
scroll to position [6861, 0]
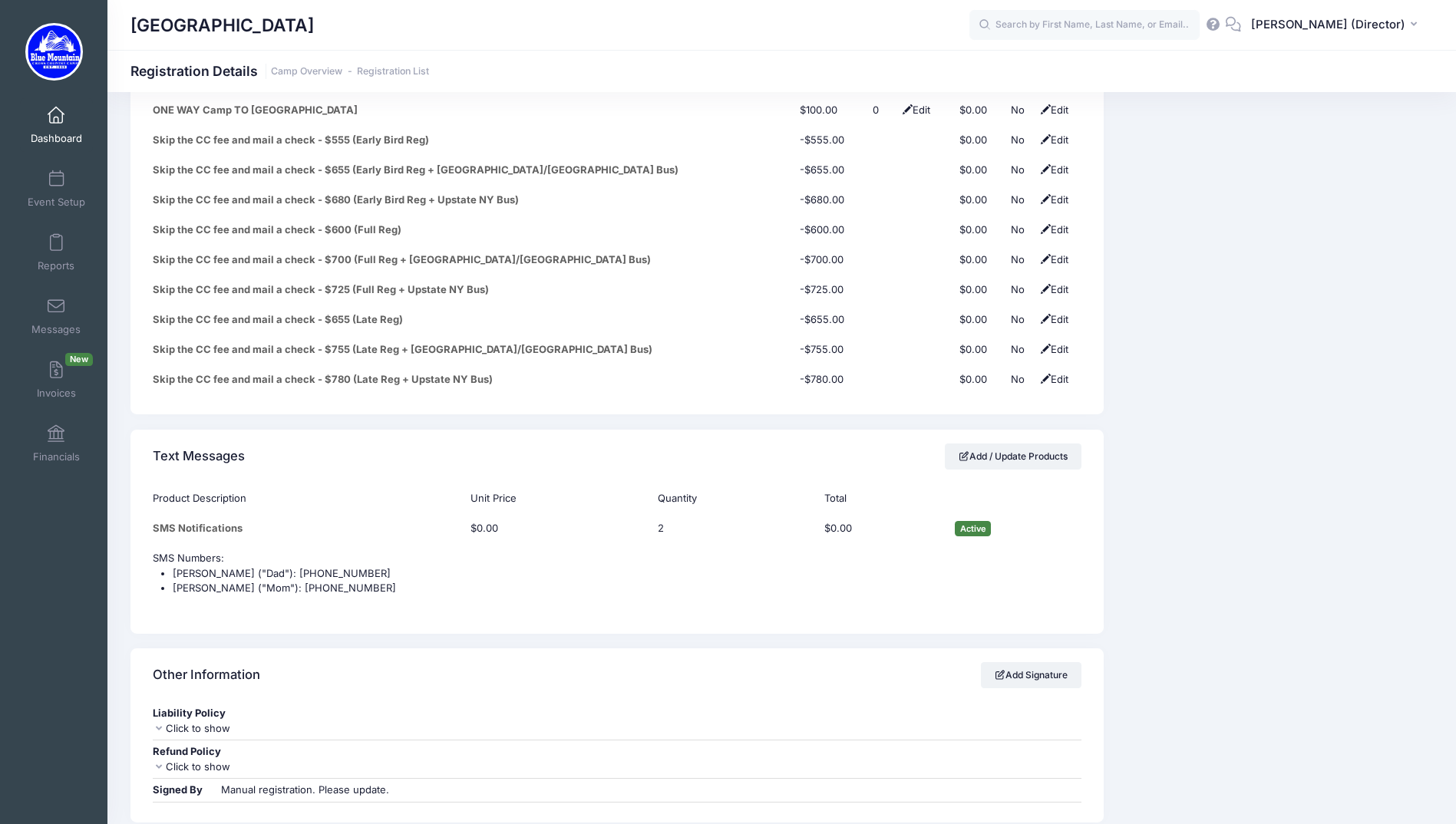
click at [53, 133] on span "Dashboard" at bounding box center [57, 139] width 52 height 13
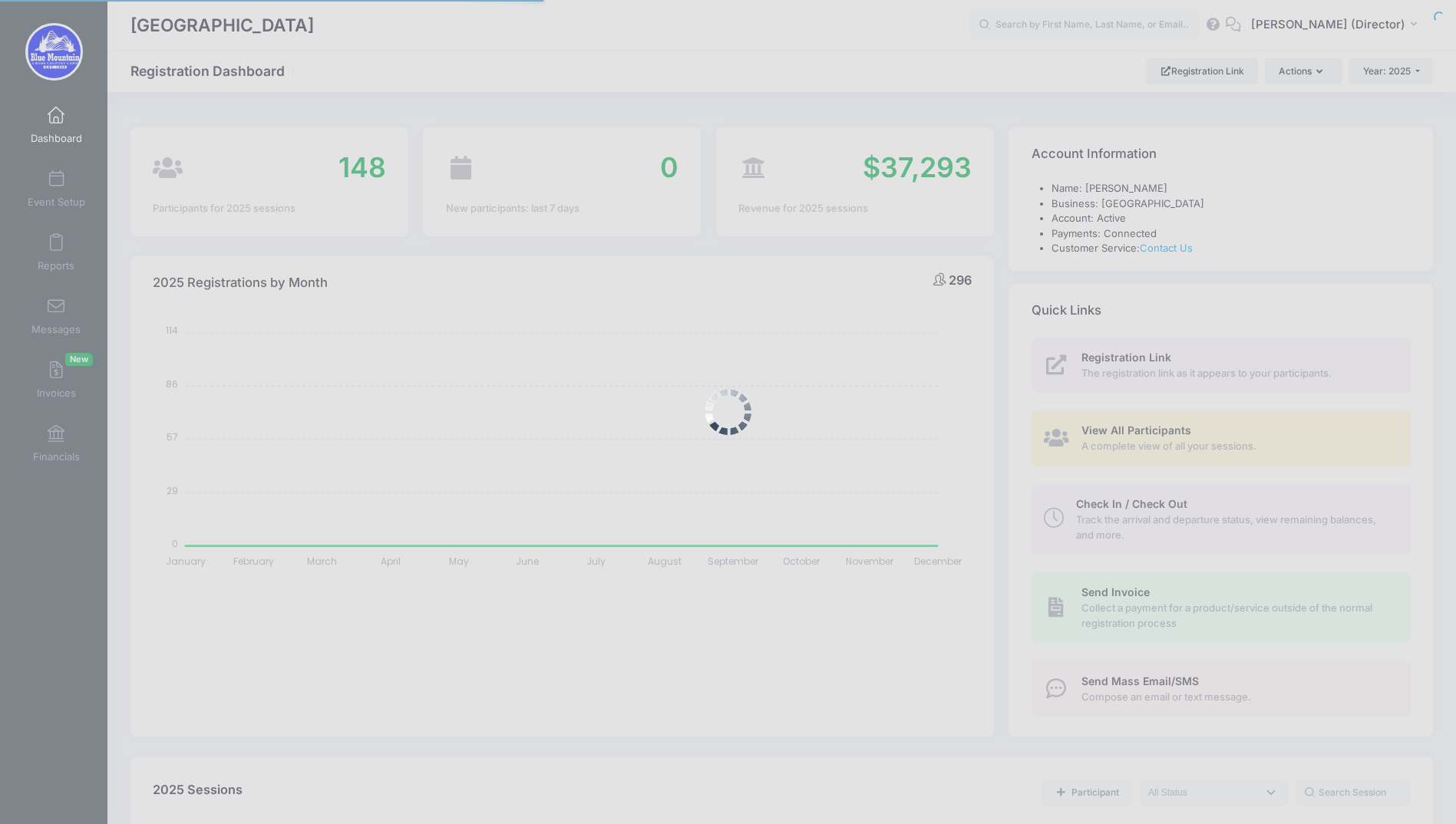
select select
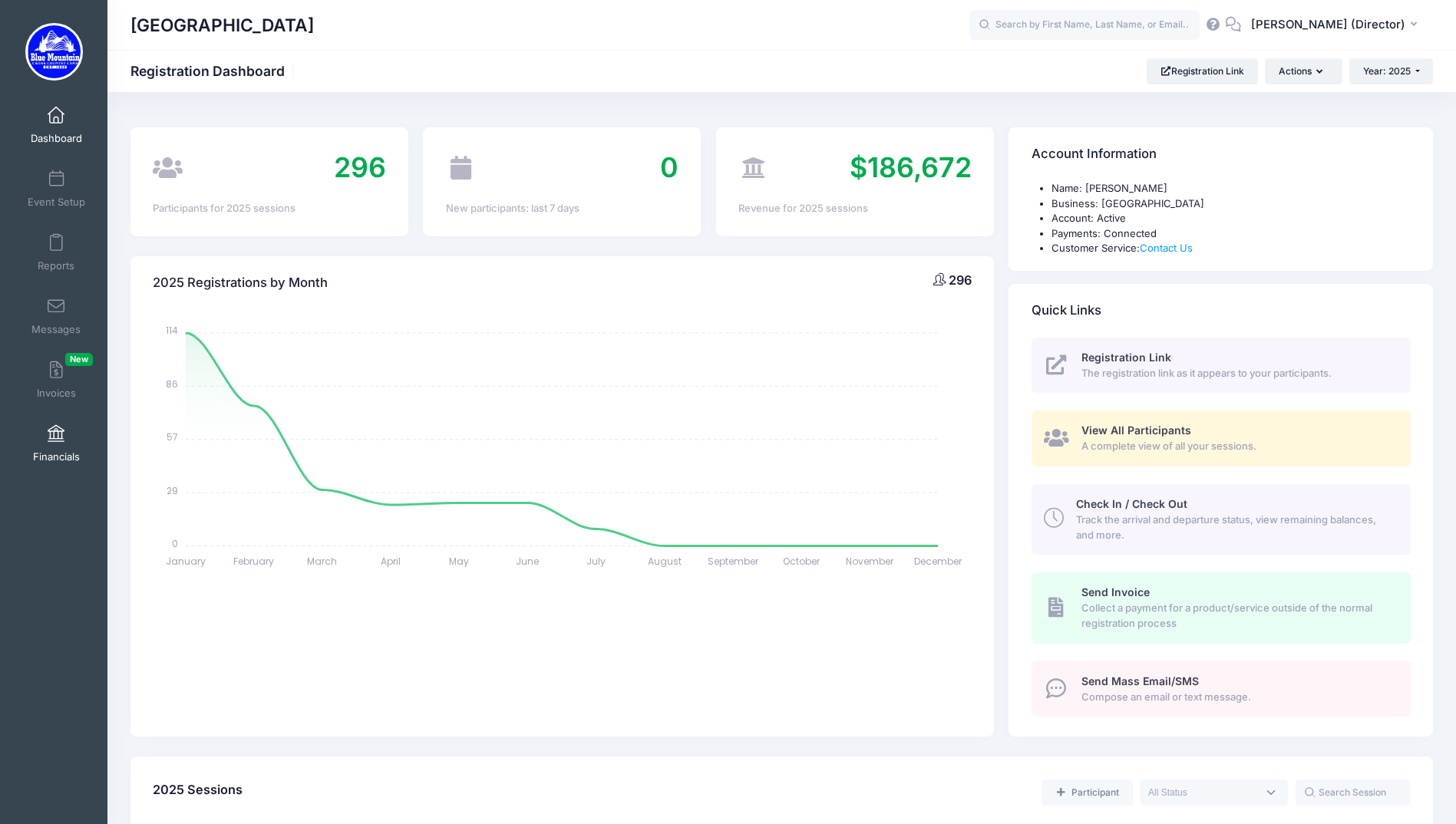
click at [57, 464] on link "Financials" at bounding box center [56, 443] width 73 height 53
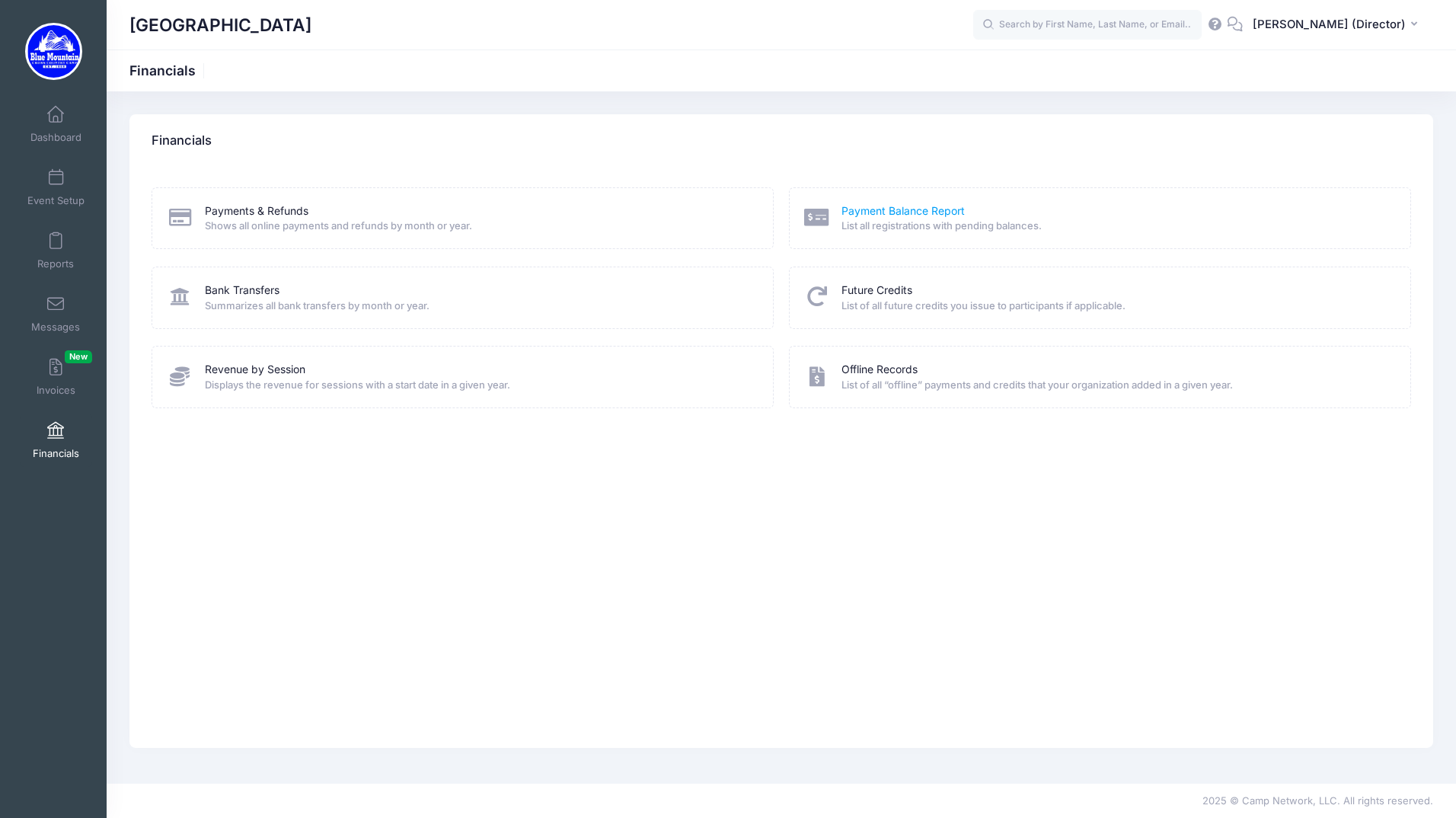
click at [891, 211] on link "Payment Balance Report" at bounding box center [903, 212] width 123 height 16
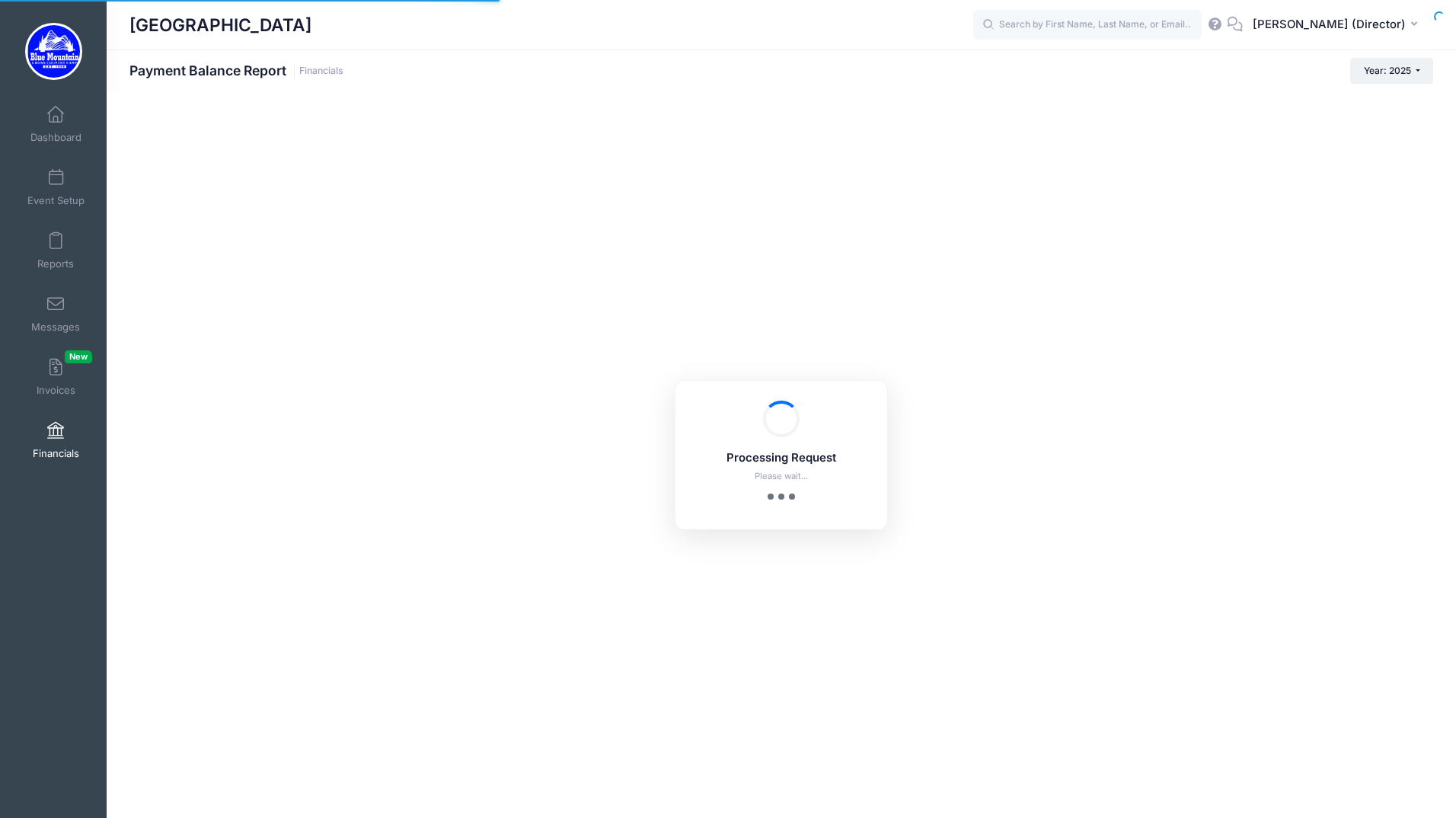
select select "10"
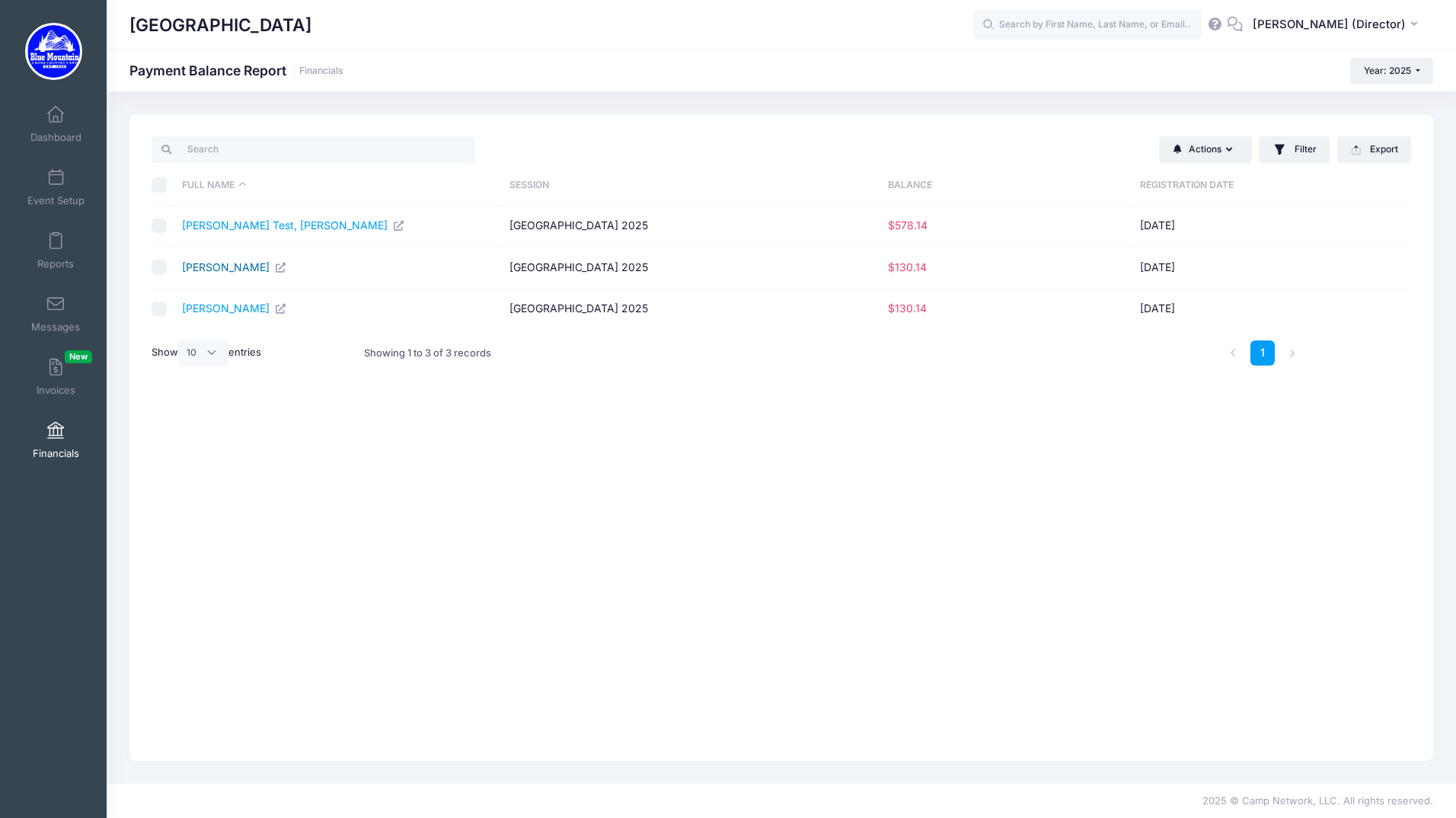
click at [243, 268] on link "[PERSON_NAME]" at bounding box center [234, 267] width 105 height 13
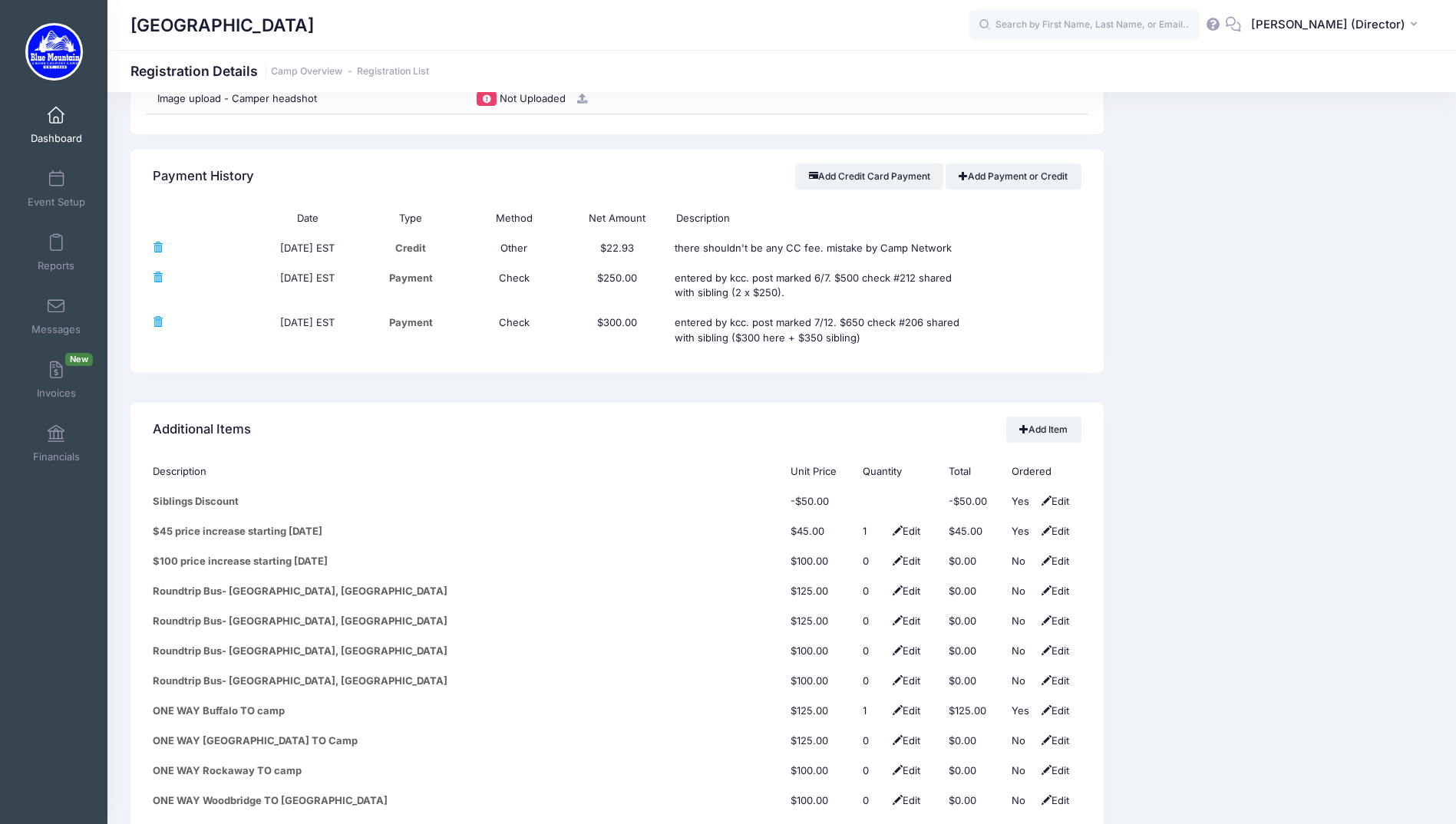
scroll to position [6061, 0]
